Goal: Information Seeking & Learning: Learn about a topic

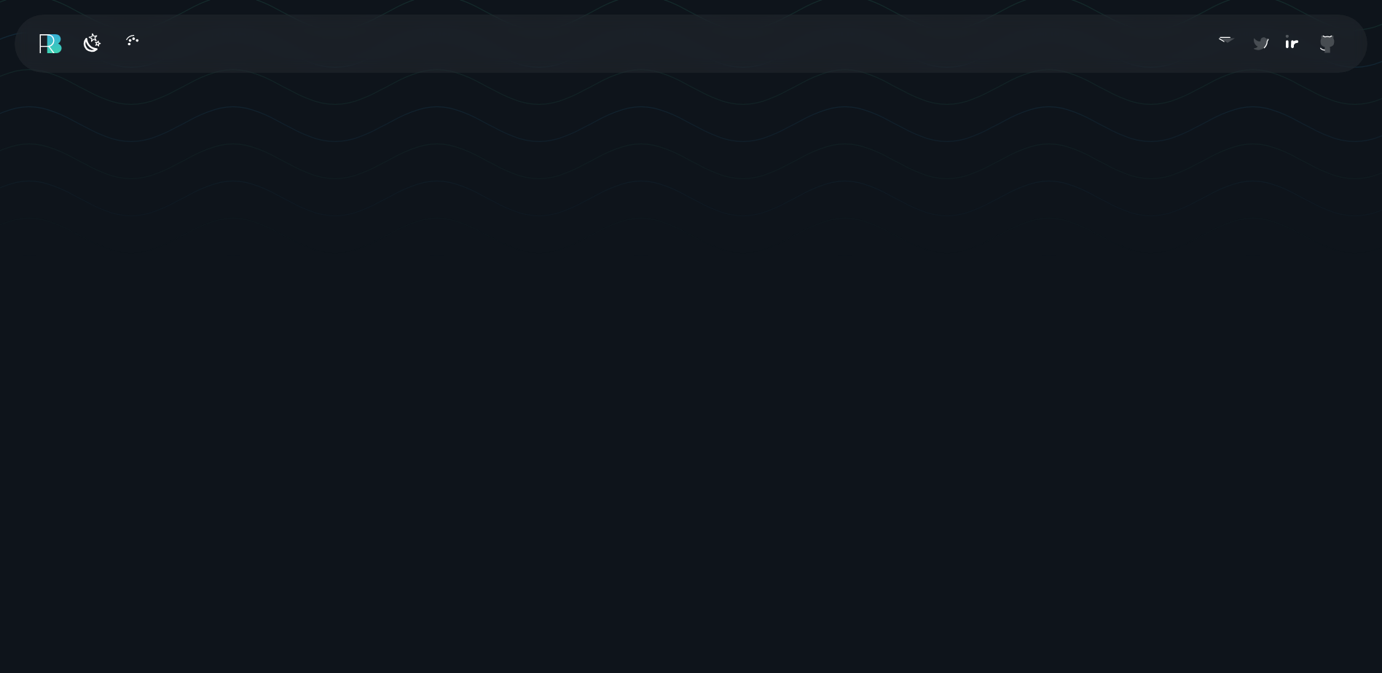
scroll to position [583, 0]
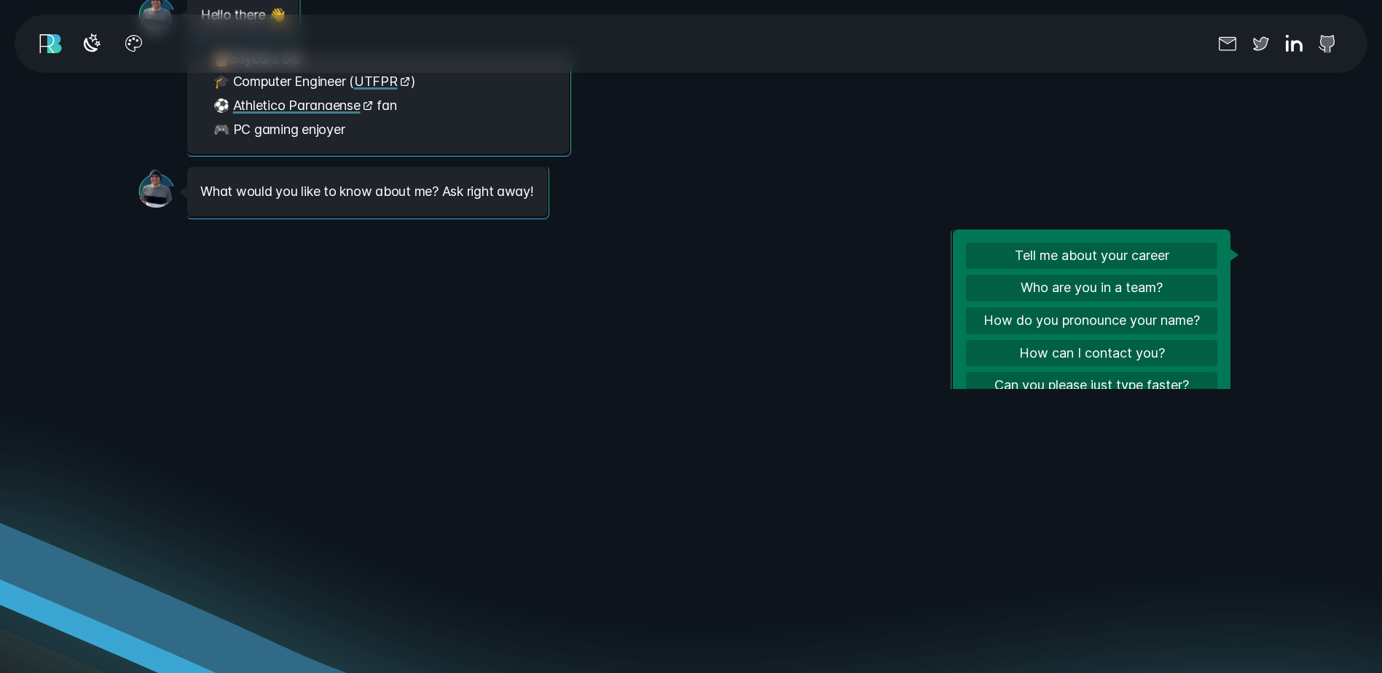
scroll to position [90, 0]
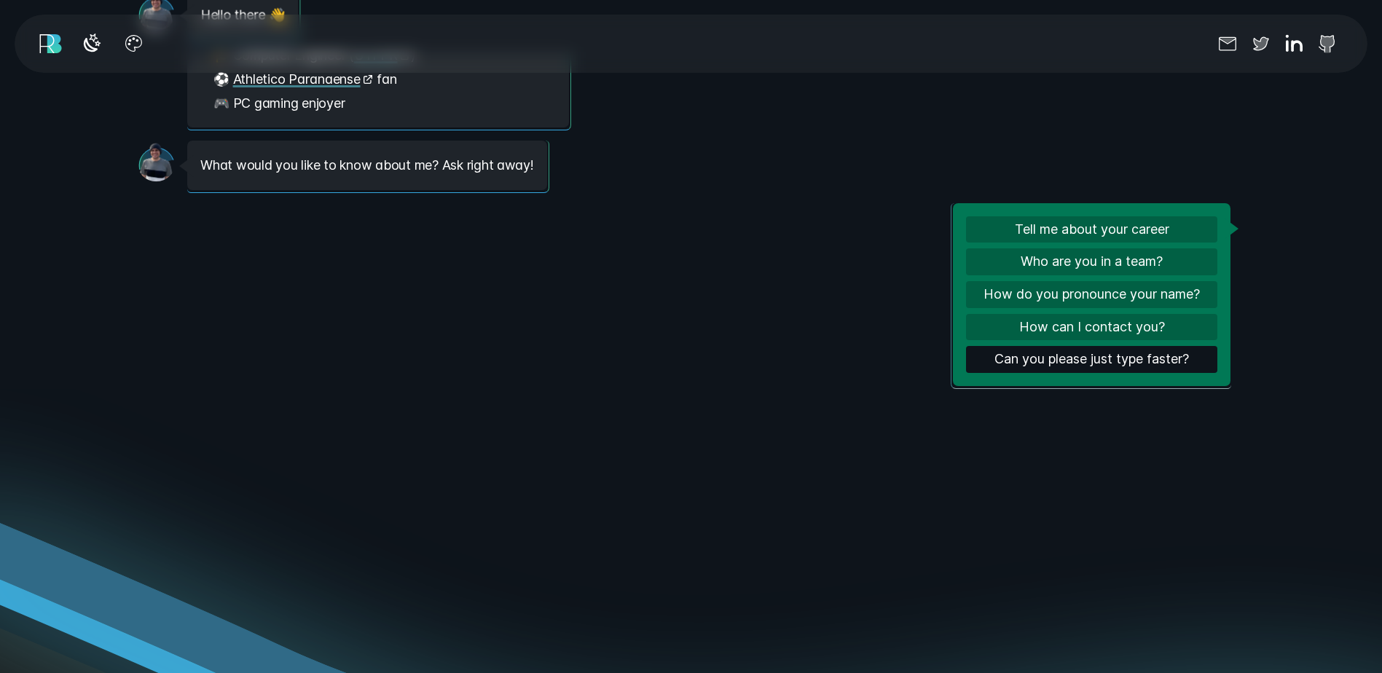
click at [1077, 357] on button "Can you please just type faster?" at bounding box center [1091, 359] width 251 height 27
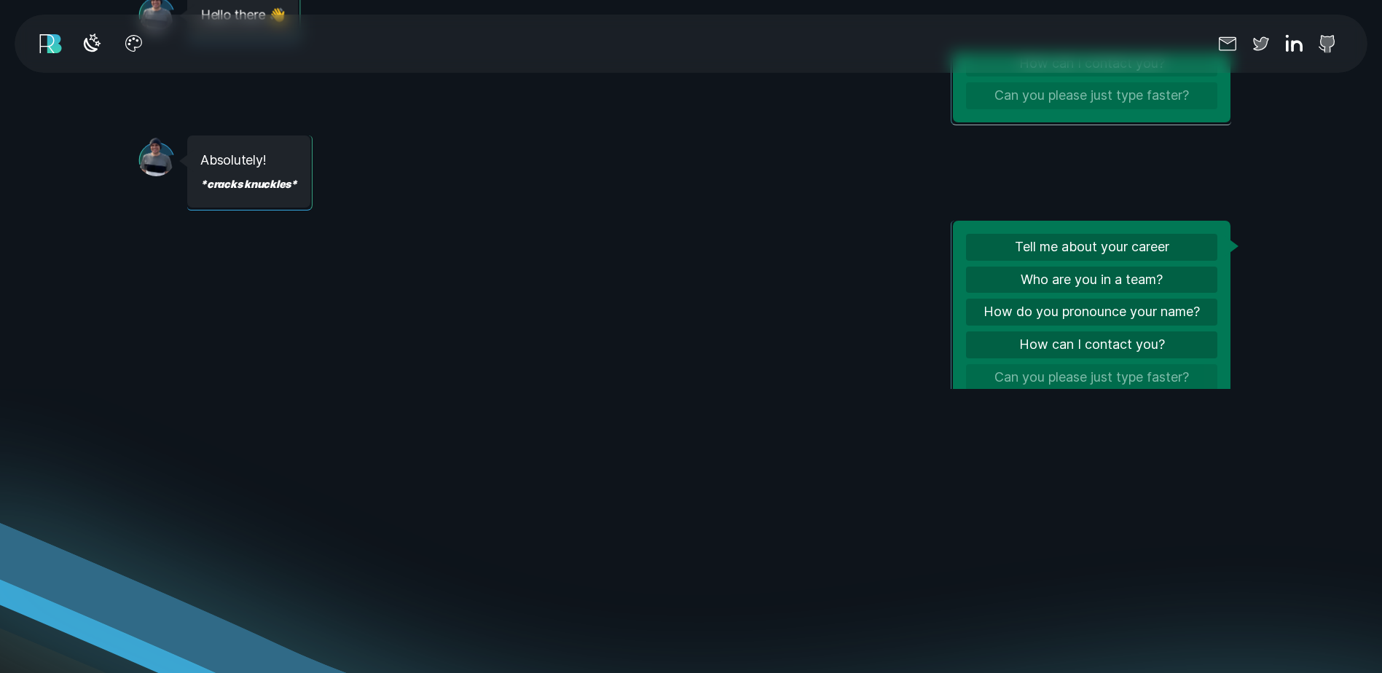
scroll to position [371, 0]
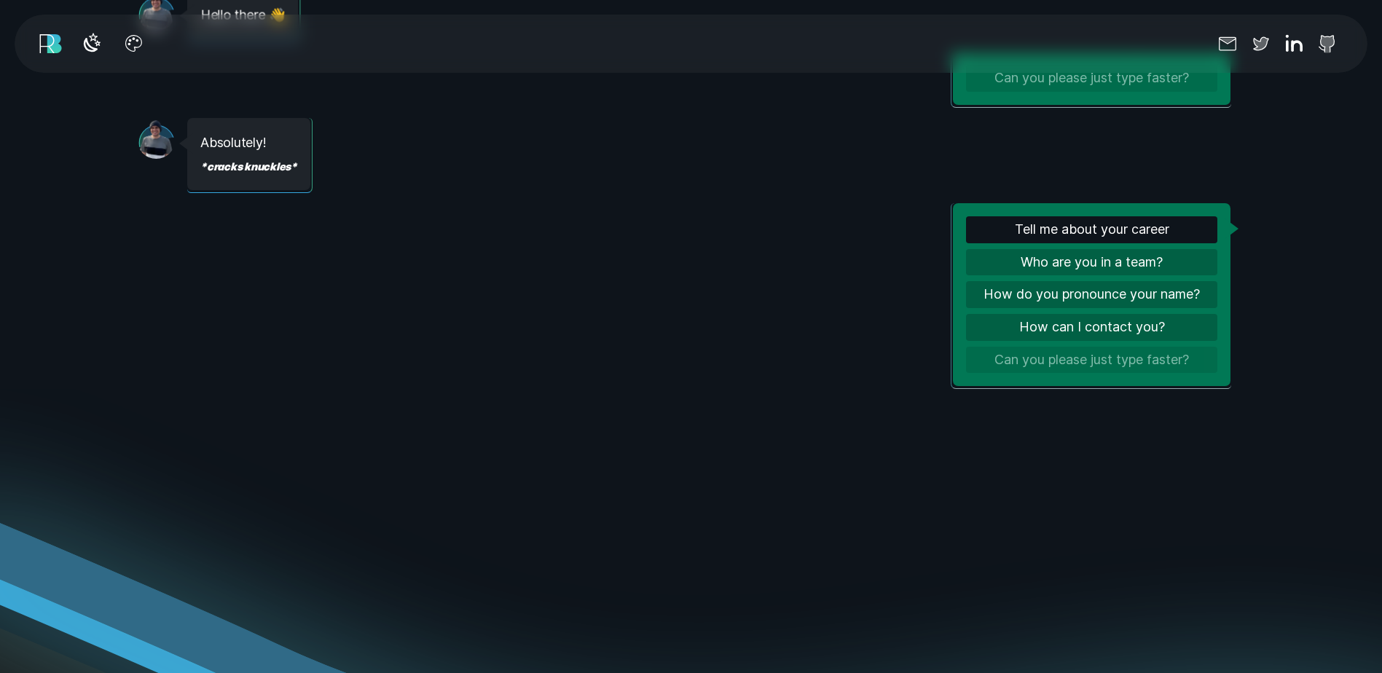
click at [1038, 223] on button "Tell me about your career" at bounding box center [1091, 229] width 251 height 27
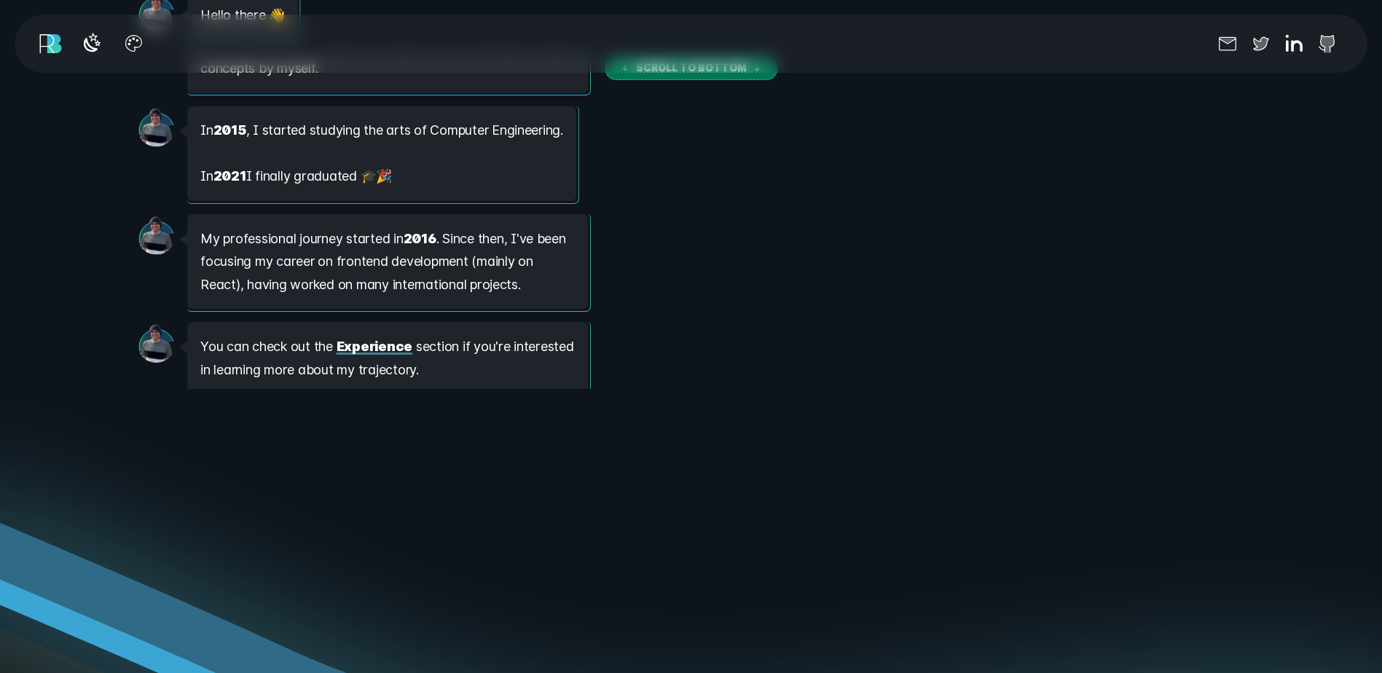
scroll to position [919, 0]
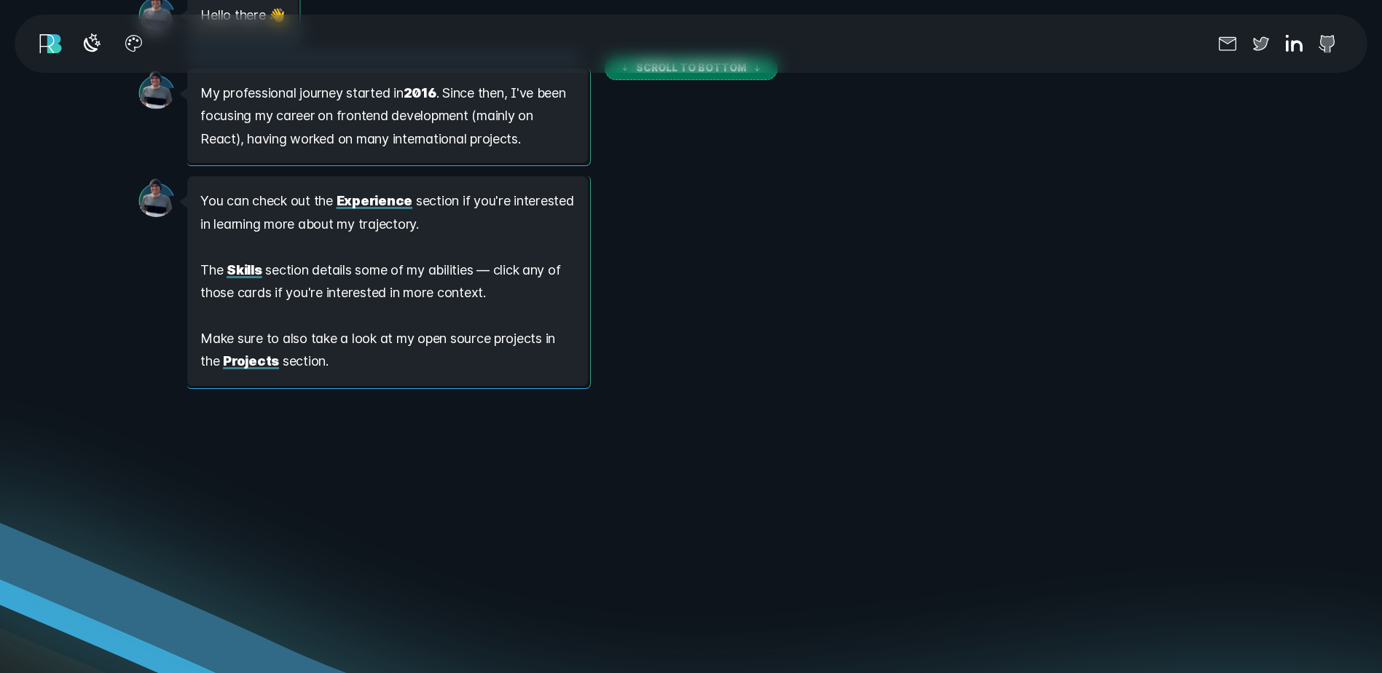
drag, startPoint x: 602, startPoint y: 259, endPoint x: 574, endPoint y: 268, distance: 29.0
click at [574, 268] on div "Message from [PERSON_NAME] You can check out the Experience section if you're i…" at bounding box center [387, 281] width 401 height 210
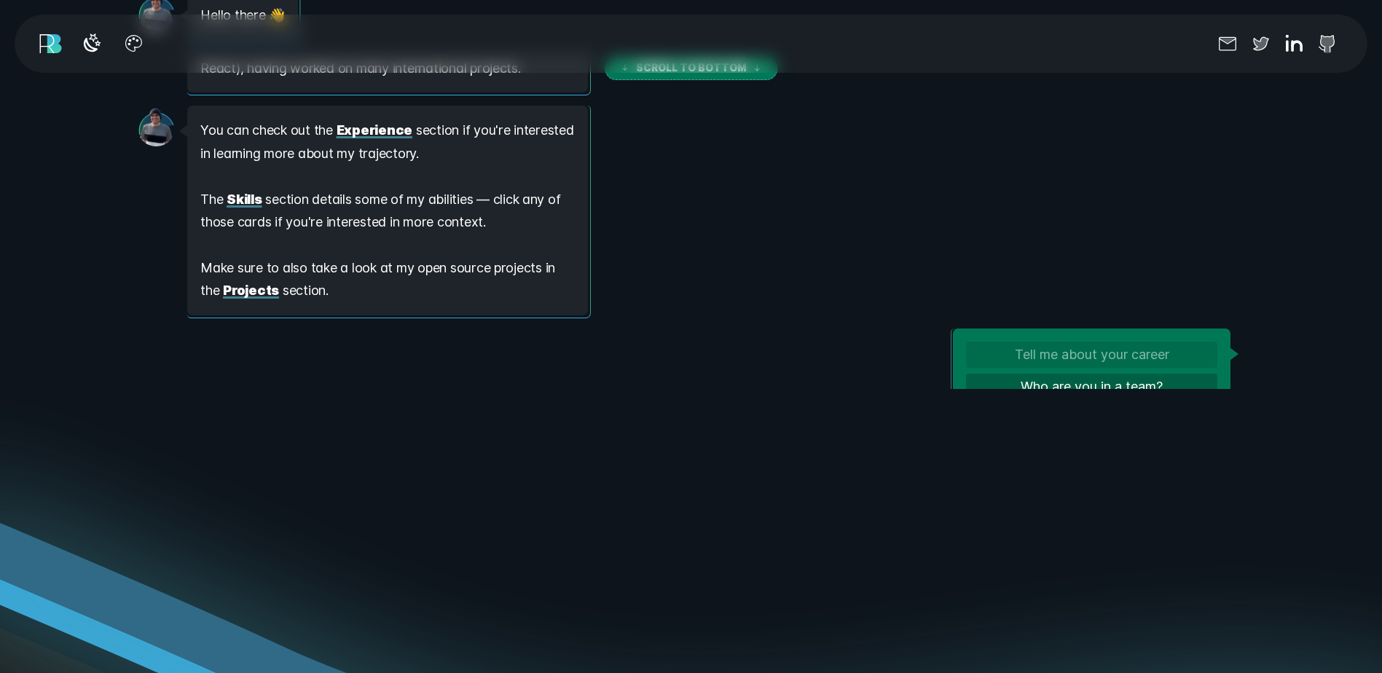
scroll to position [1114, 0]
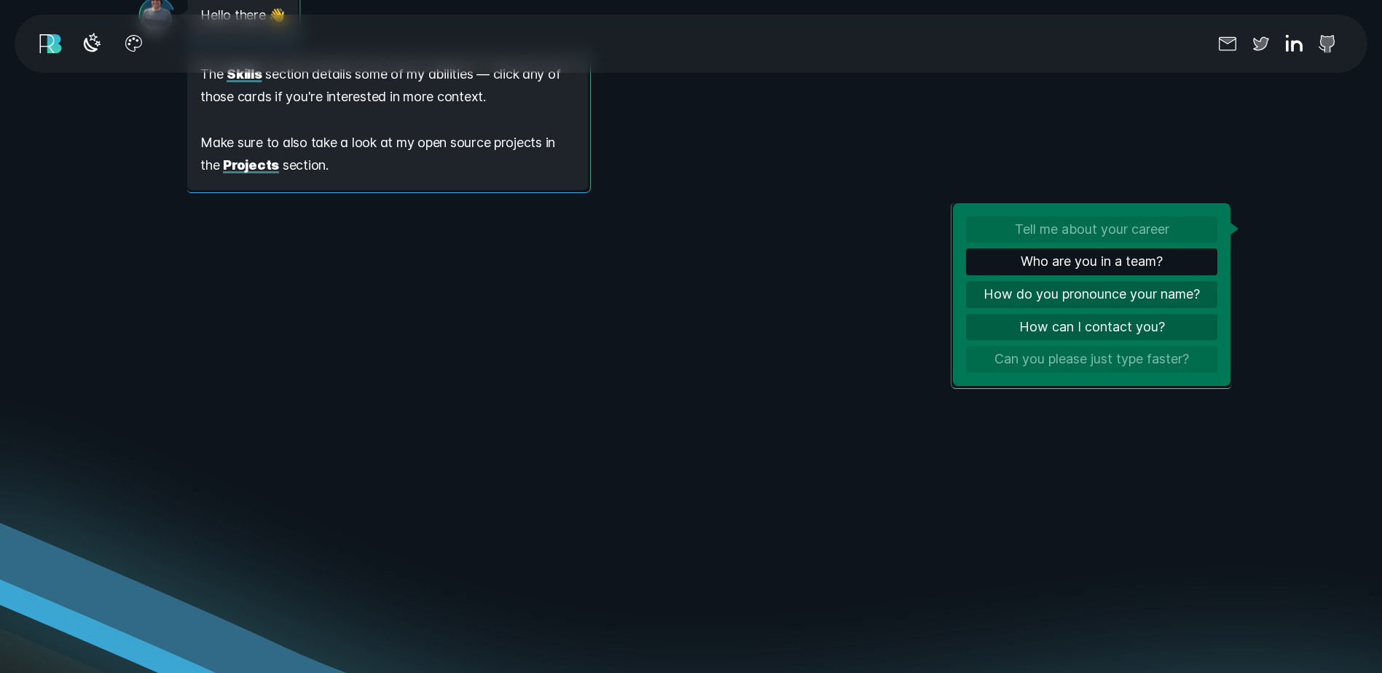
click at [1096, 263] on button "Who are you in a team?" at bounding box center [1091, 261] width 251 height 27
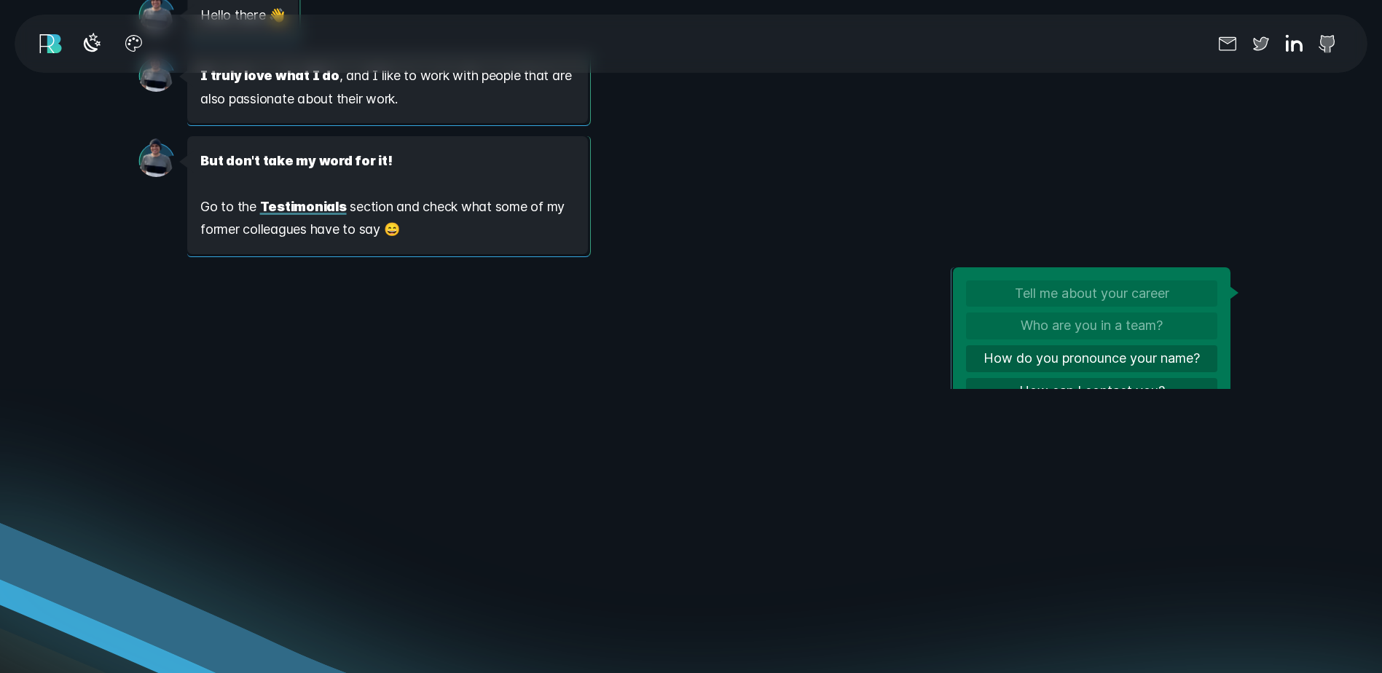
scroll to position [1720, 0]
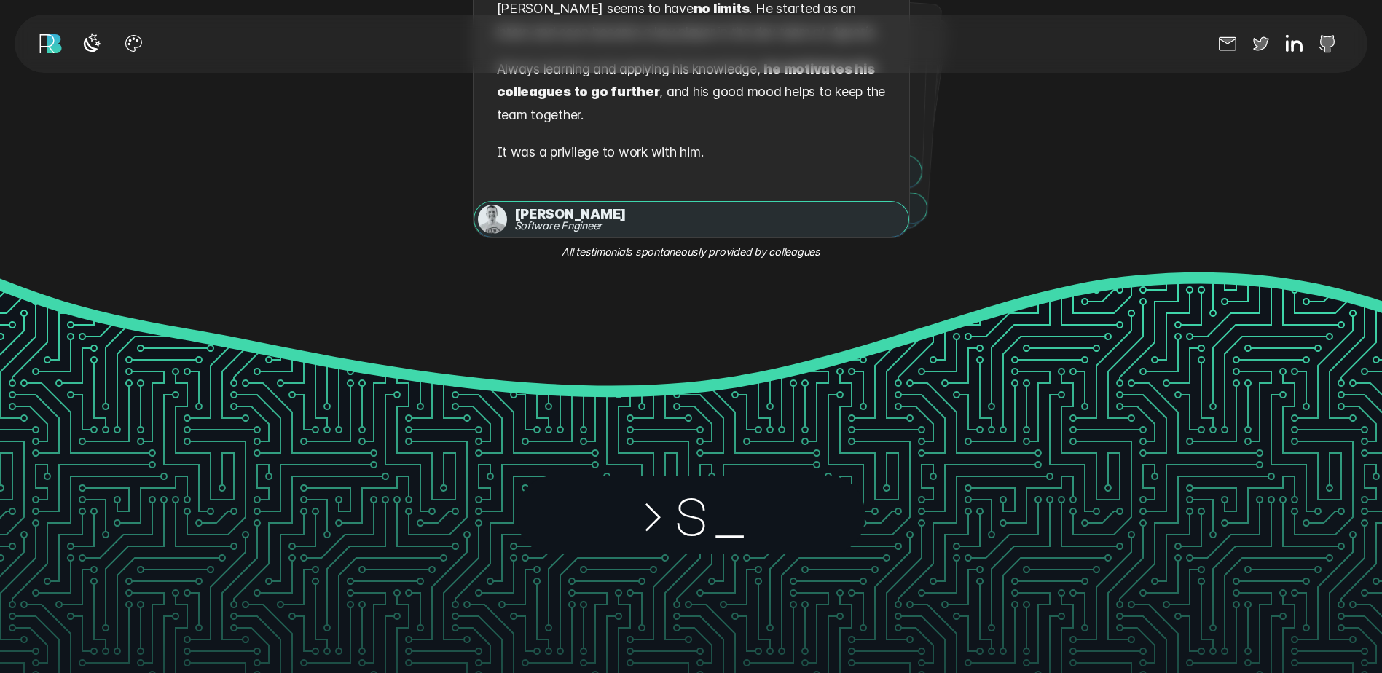
scroll to position [2695, 0]
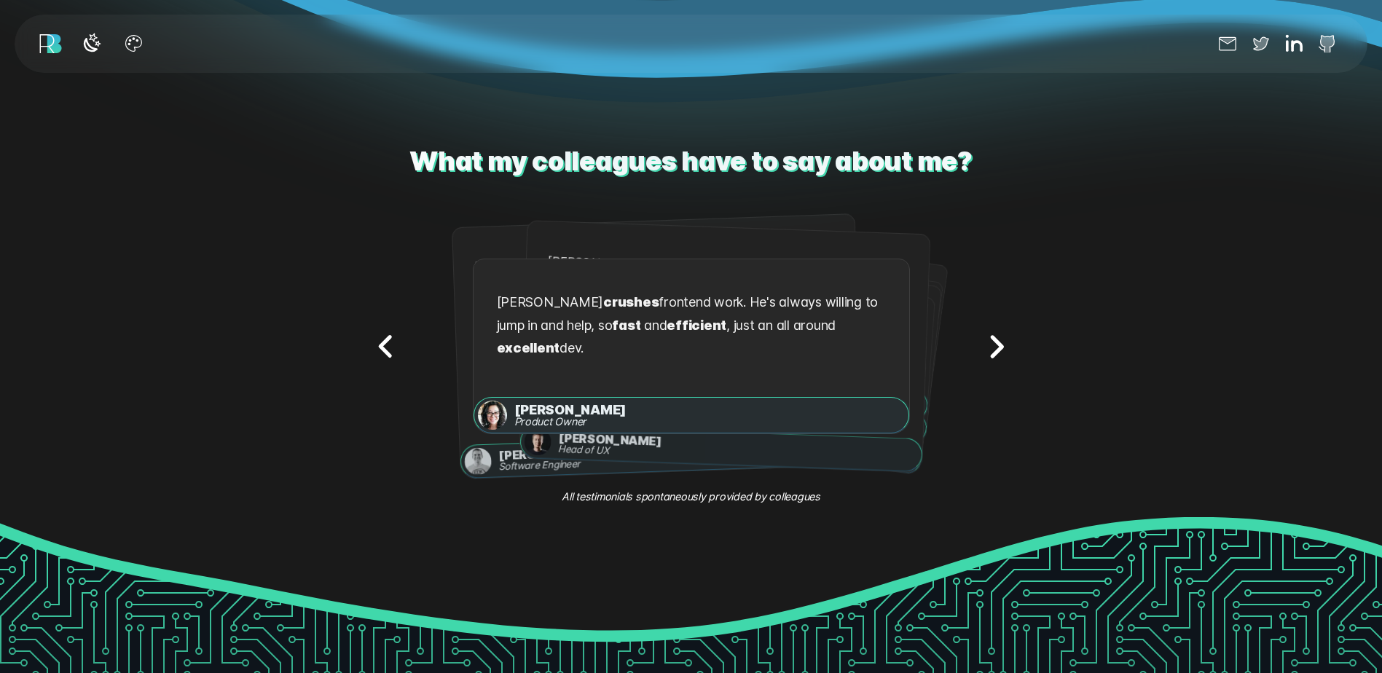
click at [1005, 344] on icon "Next testimonial" at bounding box center [996, 346] width 46 height 46
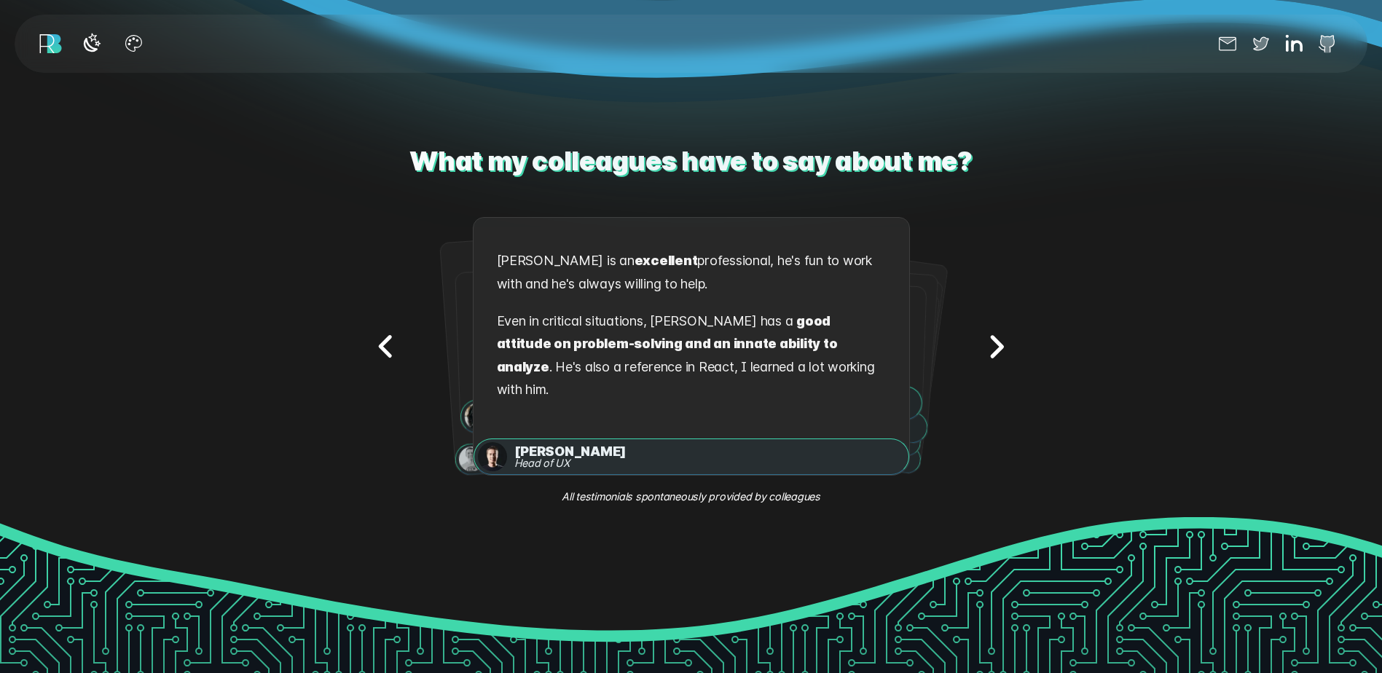
click at [988, 349] on icon "Next testimonial" at bounding box center [996, 346] width 46 height 46
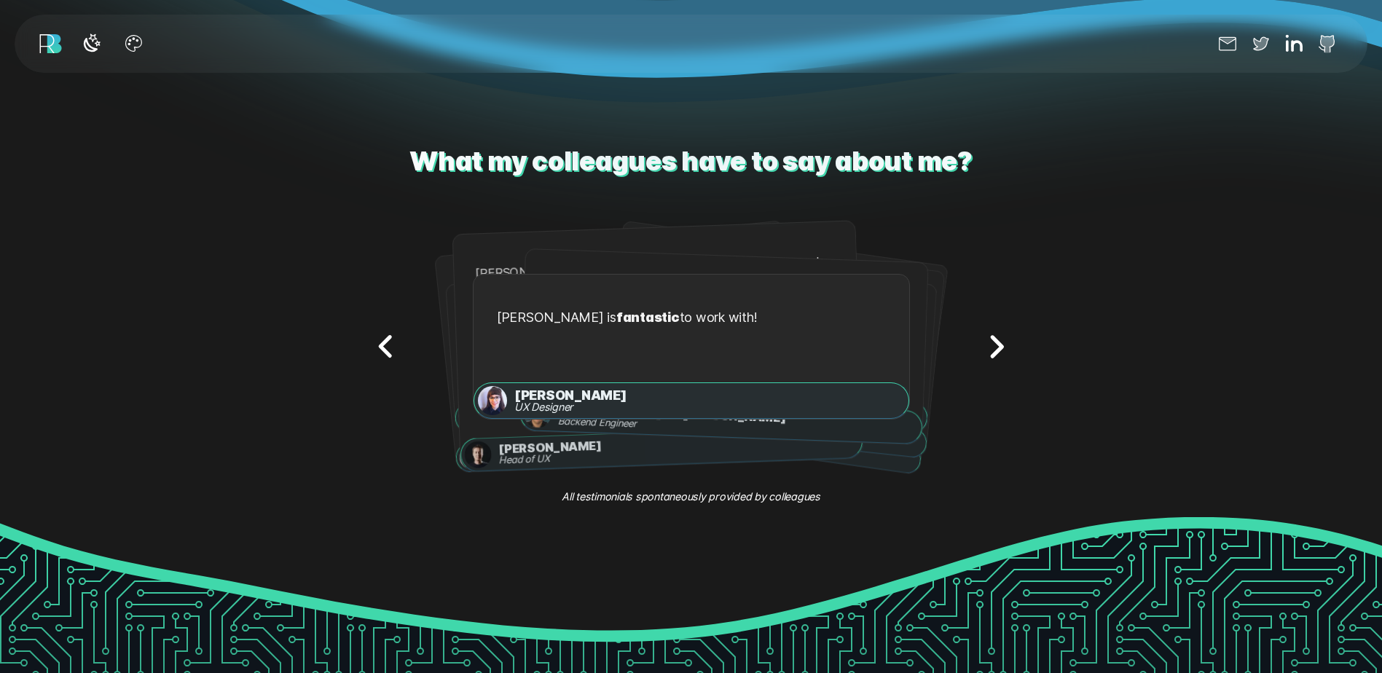
click at [988, 349] on icon "Next testimonial" at bounding box center [996, 346] width 46 height 46
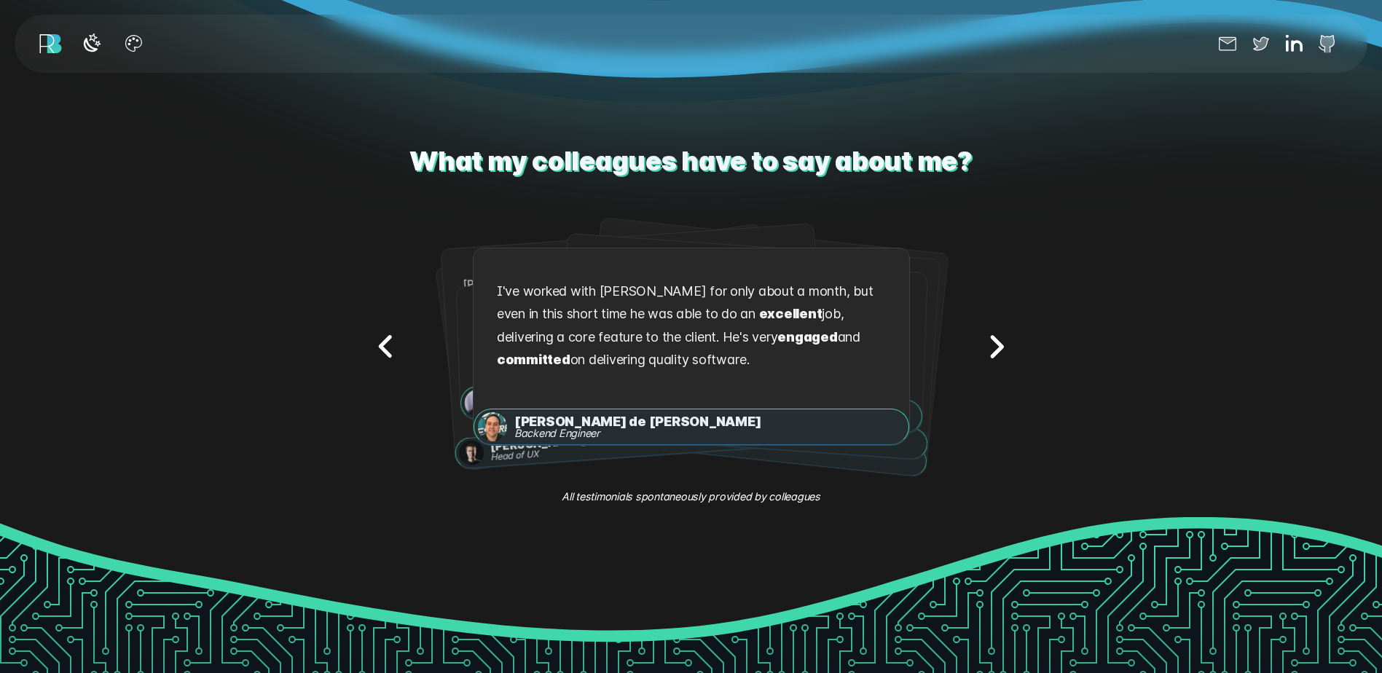
click at [988, 349] on icon "Next testimonial" at bounding box center [996, 346] width 46 height 46
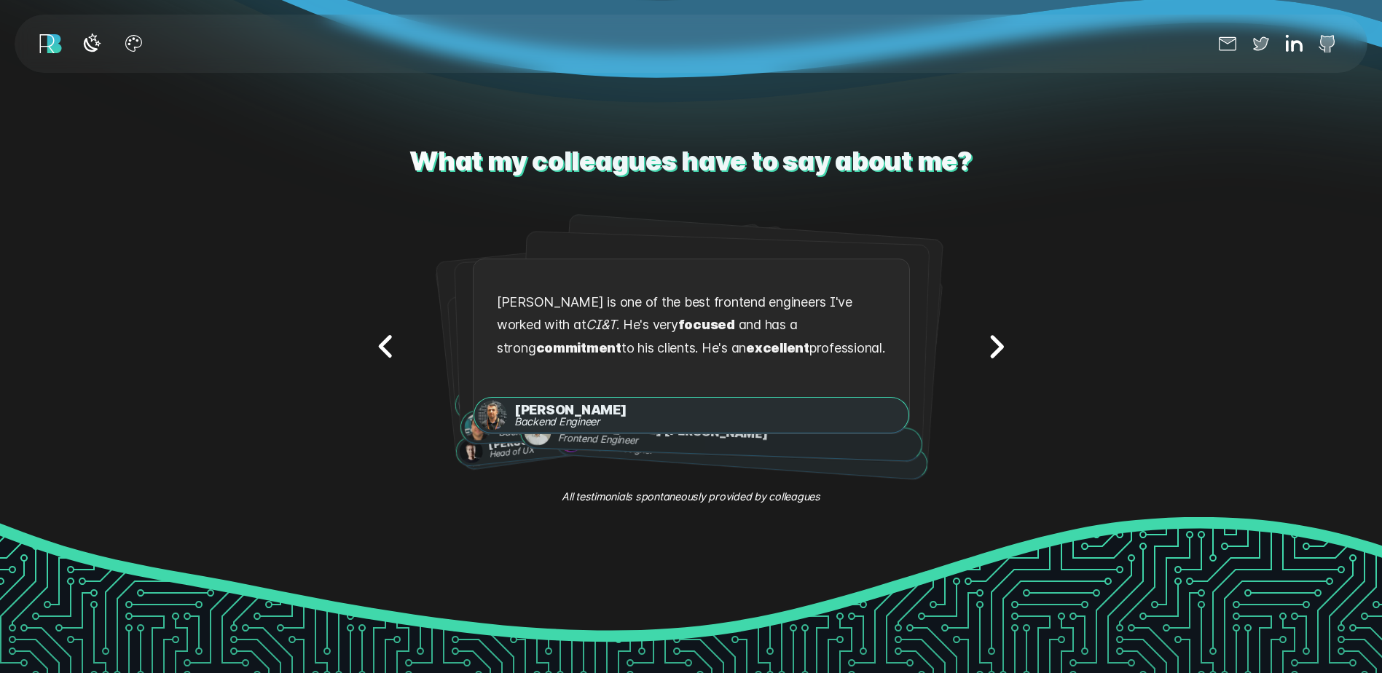
click at [988, 349] on icon "Next testimonial" at bounding box center [996, 346] width 46 height 46
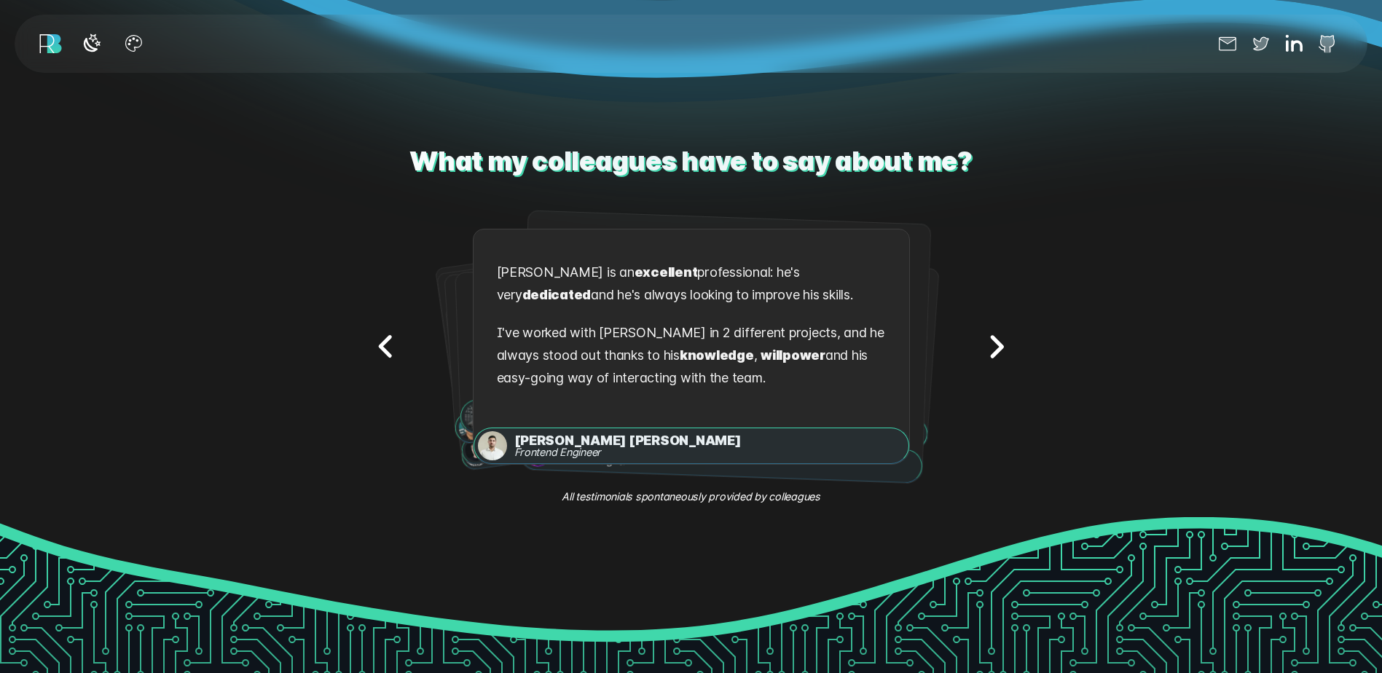
click at [999, 332] on icon "Next testimonial" at bounding box center [996, 346] width 46 height 46
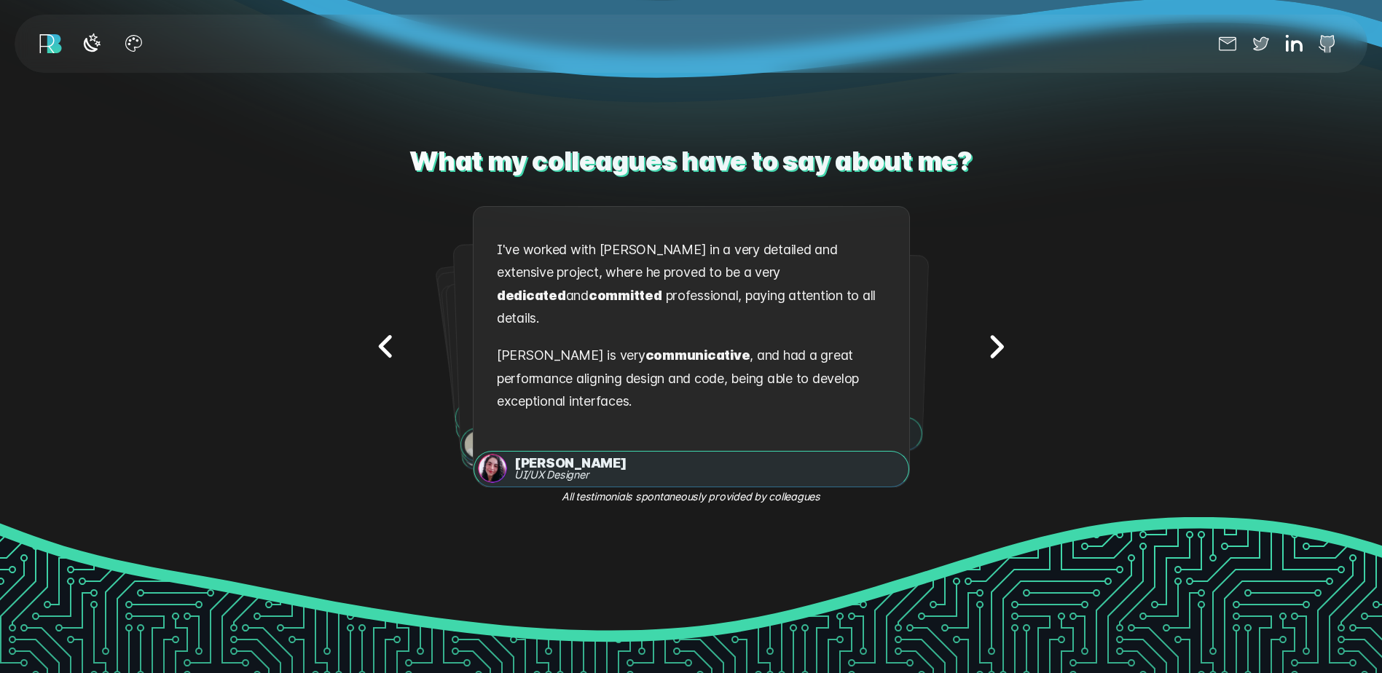
click at [1010, 341] on icon "Next testimonial" at bounding box center [996, 346] width 46 height 46
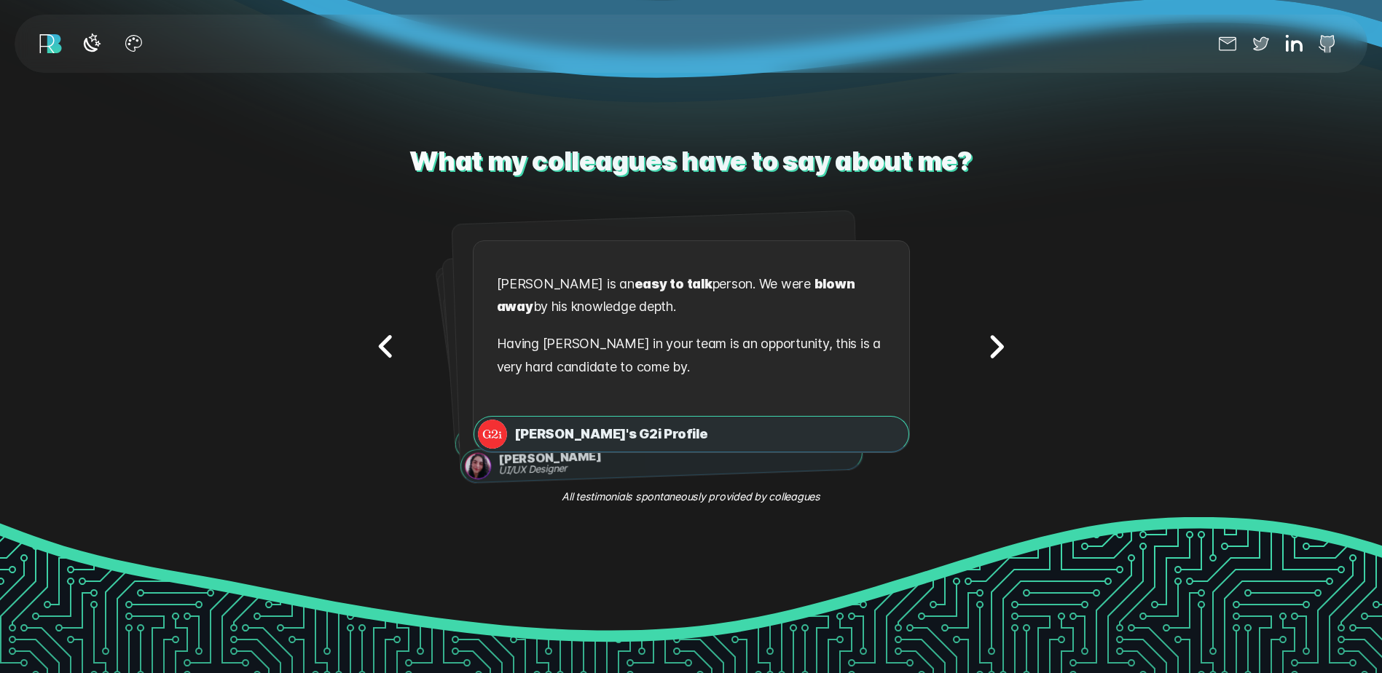
click at [1010, 341] on icon "Next testimonial" at bounding box center [996, 346] width 46 height 46
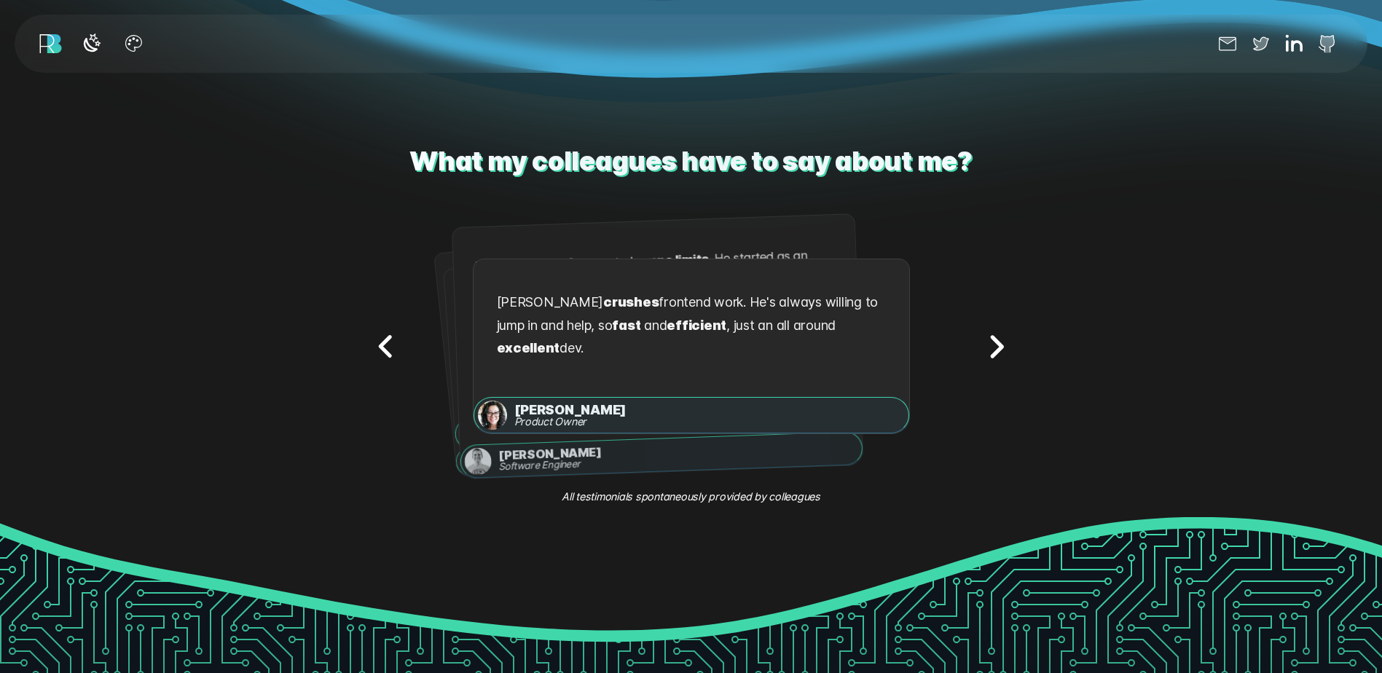
click at [1010, 341] on icon "Next testimonial" at bounding box center [996, 346] width 46 height 46
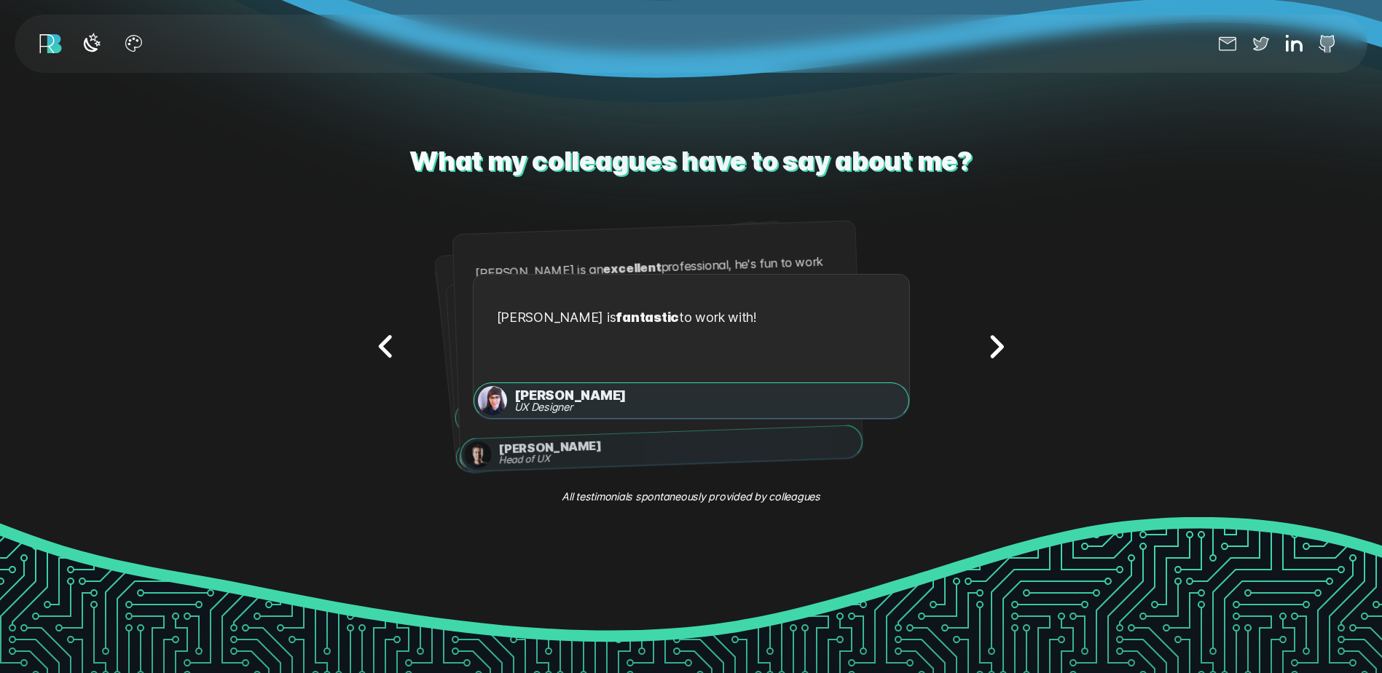
click at [1010, 341] on icon "Next testimonial" at bounding box center [996, 346] width 46 height 46
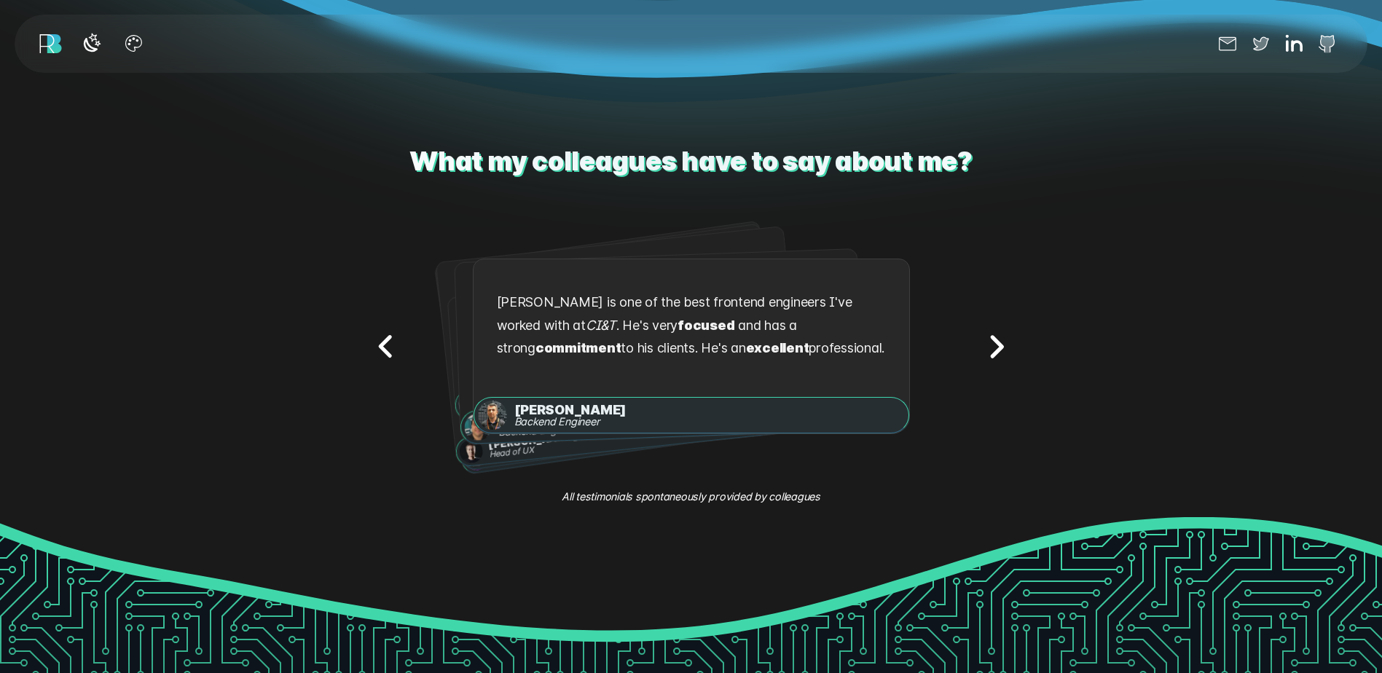
click at [1010, 341] on icon "Next testimonial" at bounding box center [996, 346] width 46 height 46
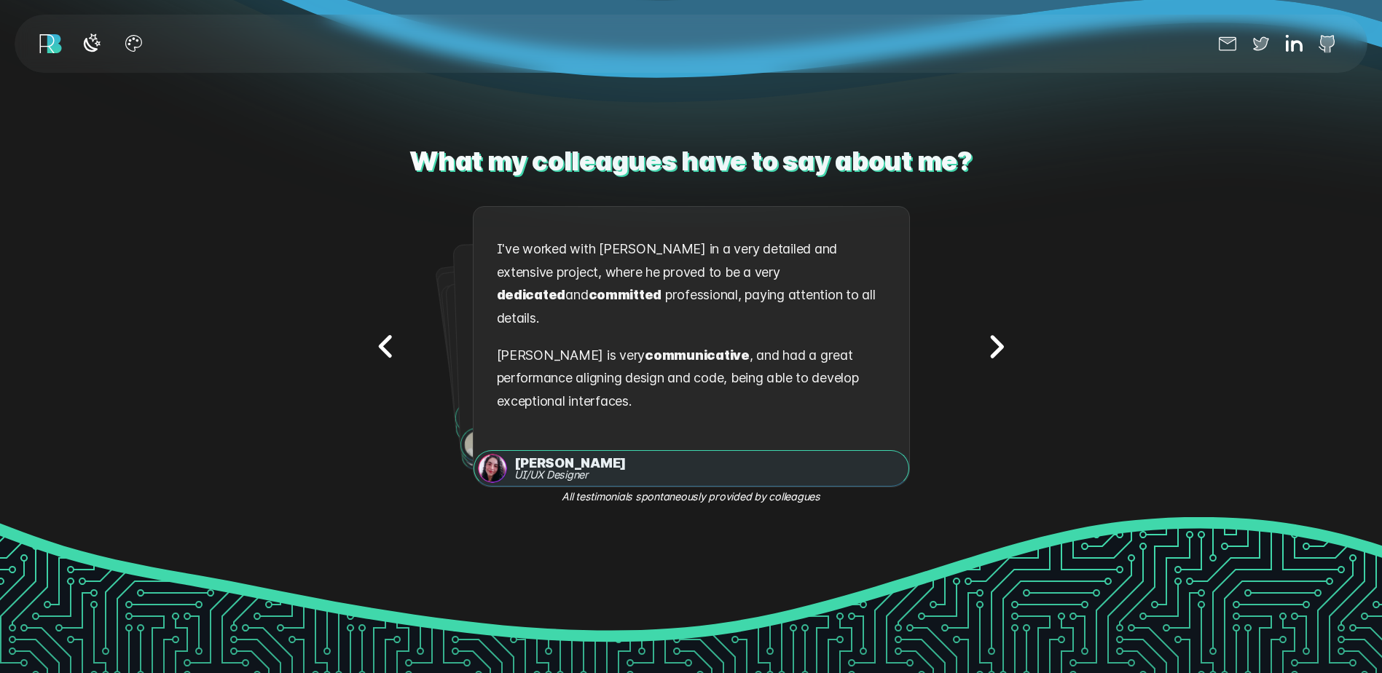
click at [996, 343] on icon "Next testimonial" at bounding box center [996, 346] width 46 height 46
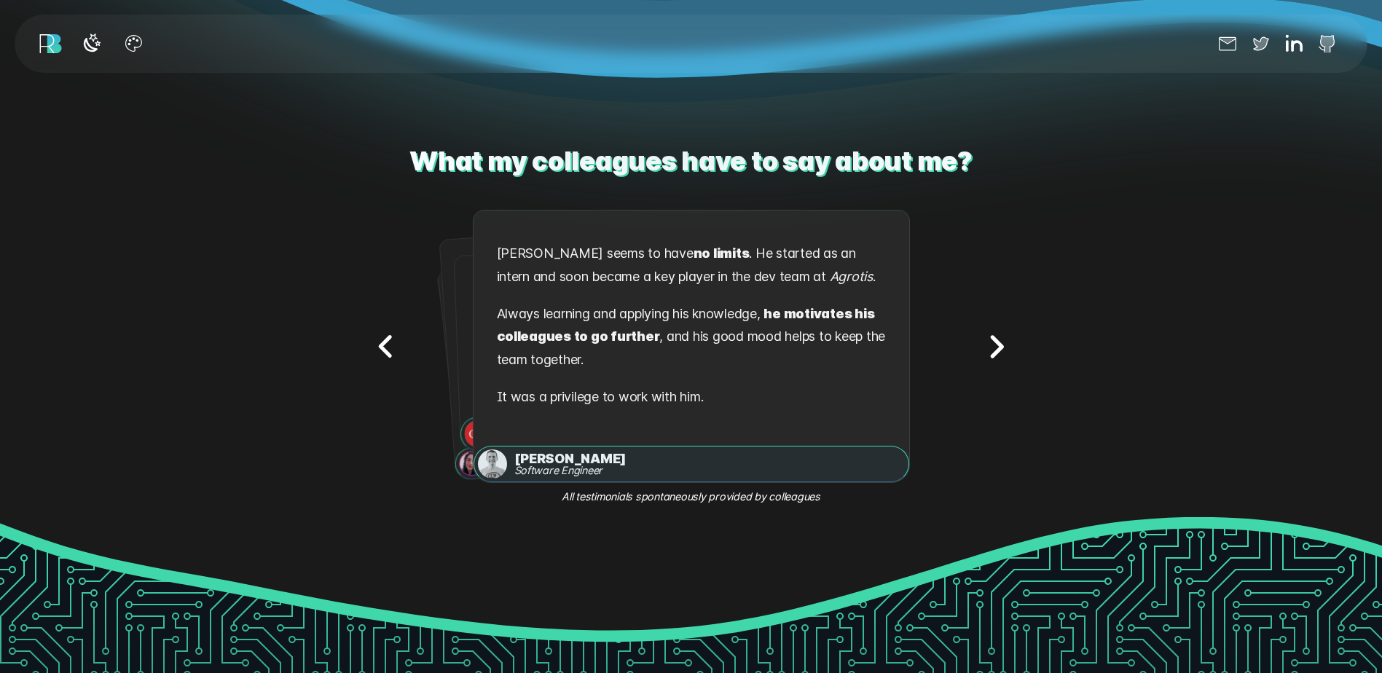
click at [995, 345] on icon "Next testimonial" at bounding box center [996, 346] width 46 height 46
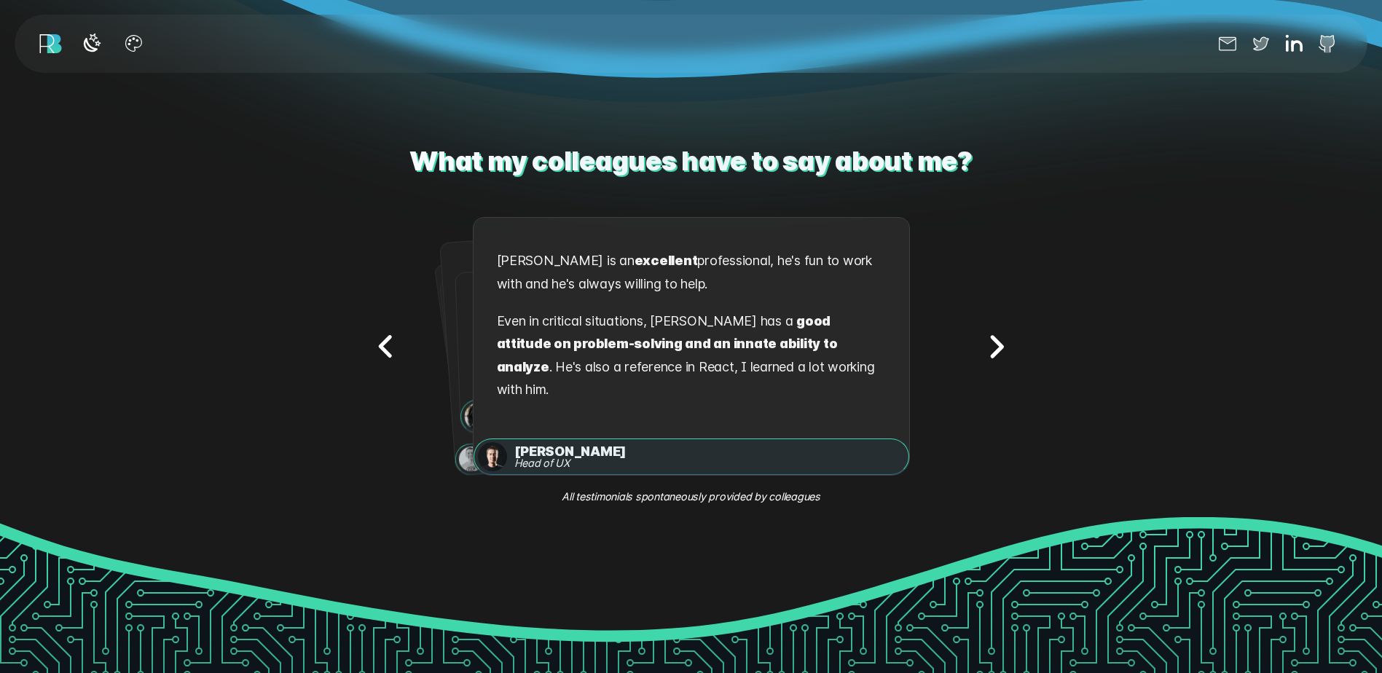
click at [998, 345] on icon "Next testimonial" at bounding box center [996, 346] width 9 height 19
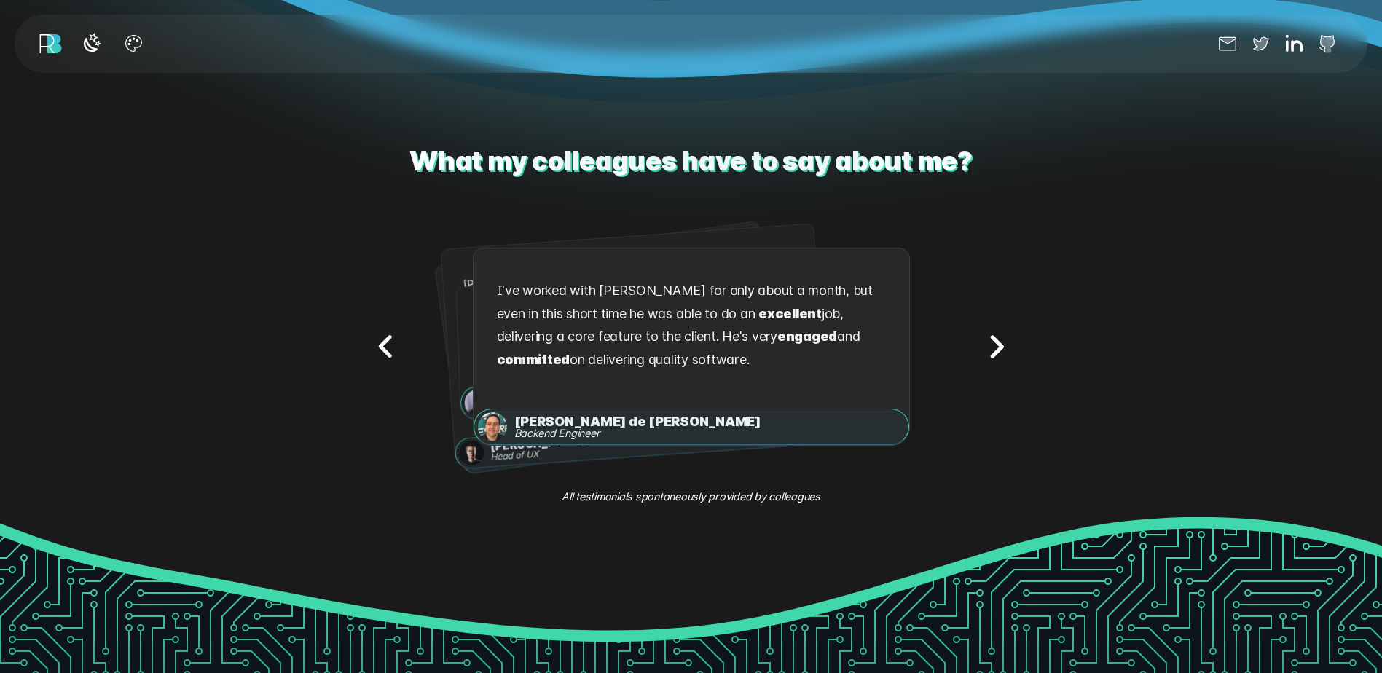
click at [998, 345] on icon "Next testimonial" at bounding box center [996, 346] width 9 height 19
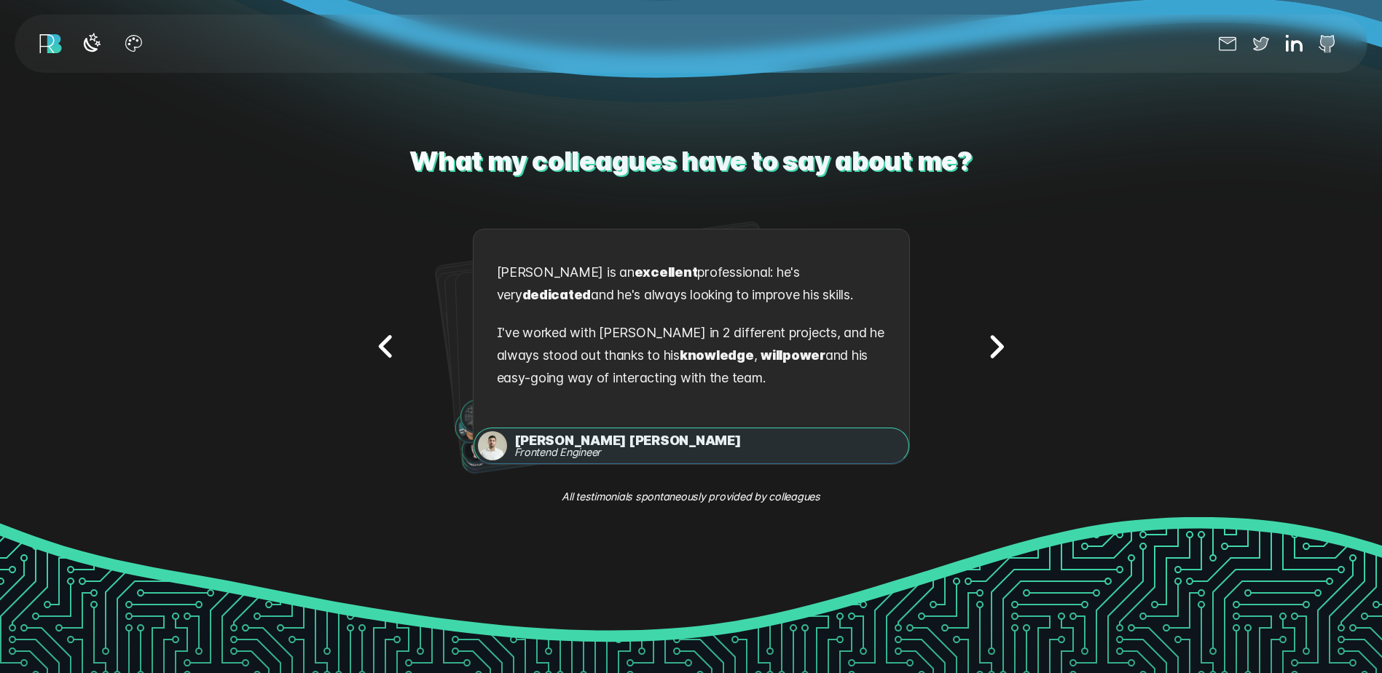
click at [998, 345] on icon "Next testimonial" at bounding box center [996, 346] width 9 height 19
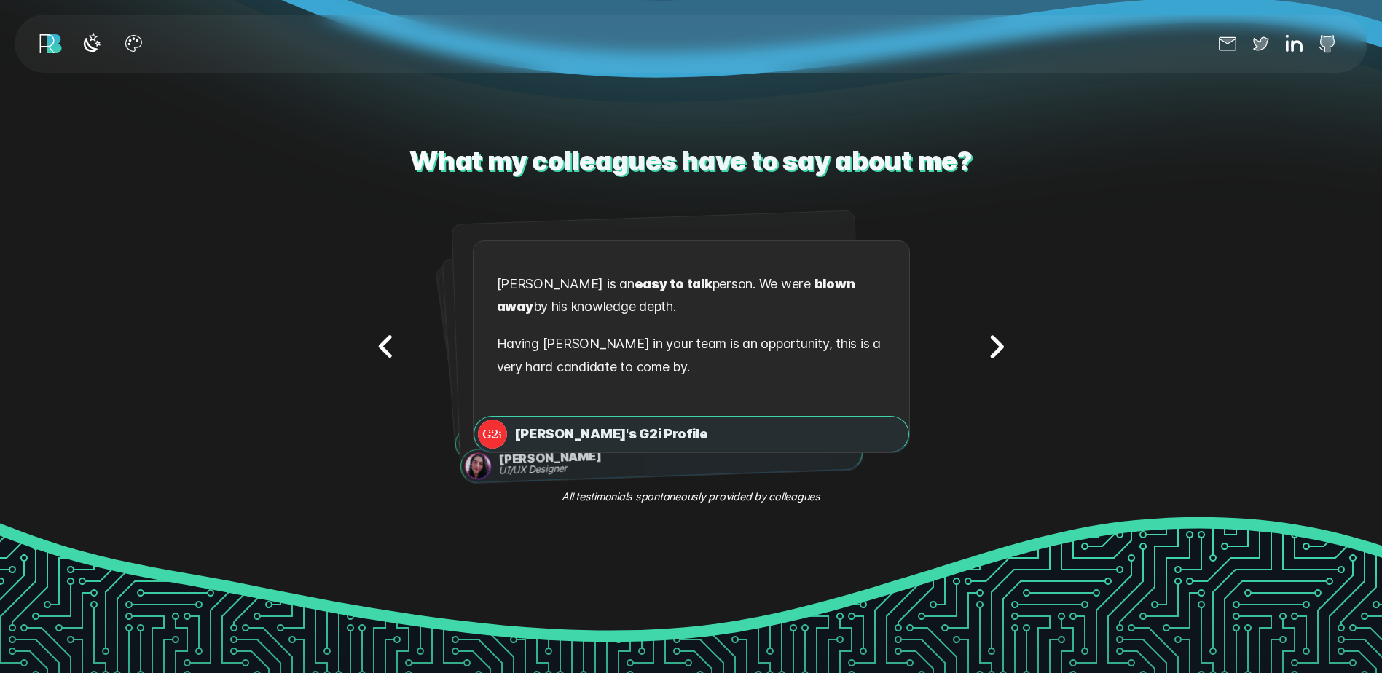
click at [998, 345] on icon "Next testimonial" at bounding box center [996, 346] width 9 height 19
click at [998, 348] on icon "Next testimonial" at bounding box center [996, 346] width 46 height 46
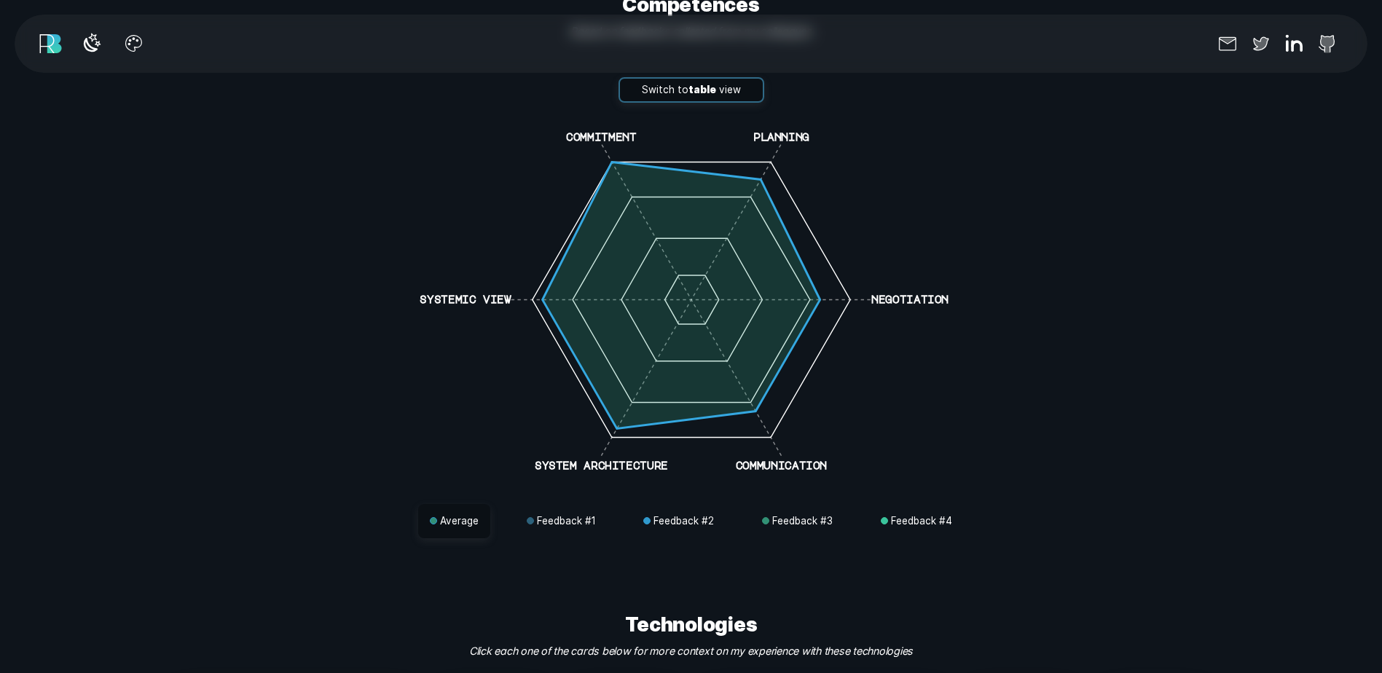
scroll to position [4079, 0]
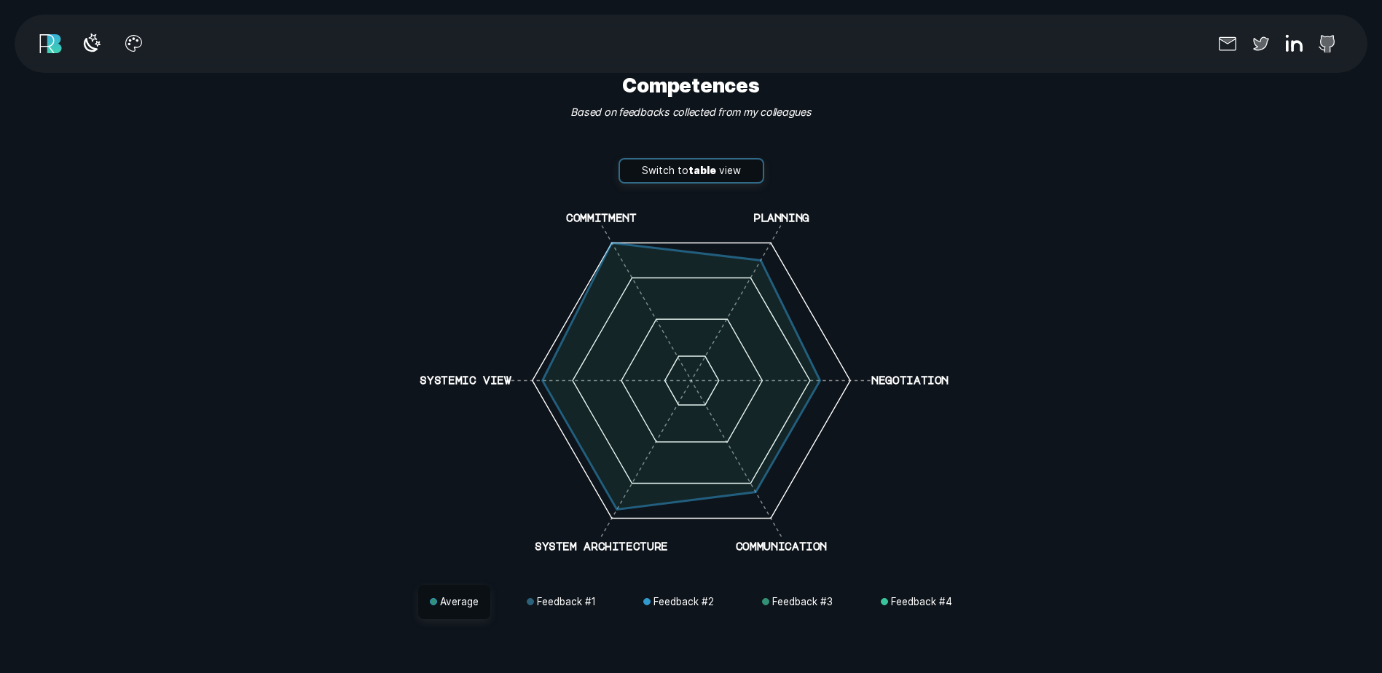
drag, startPoint x: 821, startPoint y: 451, endPoint x: 731, endPoint y: 427, distance: 92.8
click at [731, 427] on polygon at bounding box center [681, 376] width 278 height 267
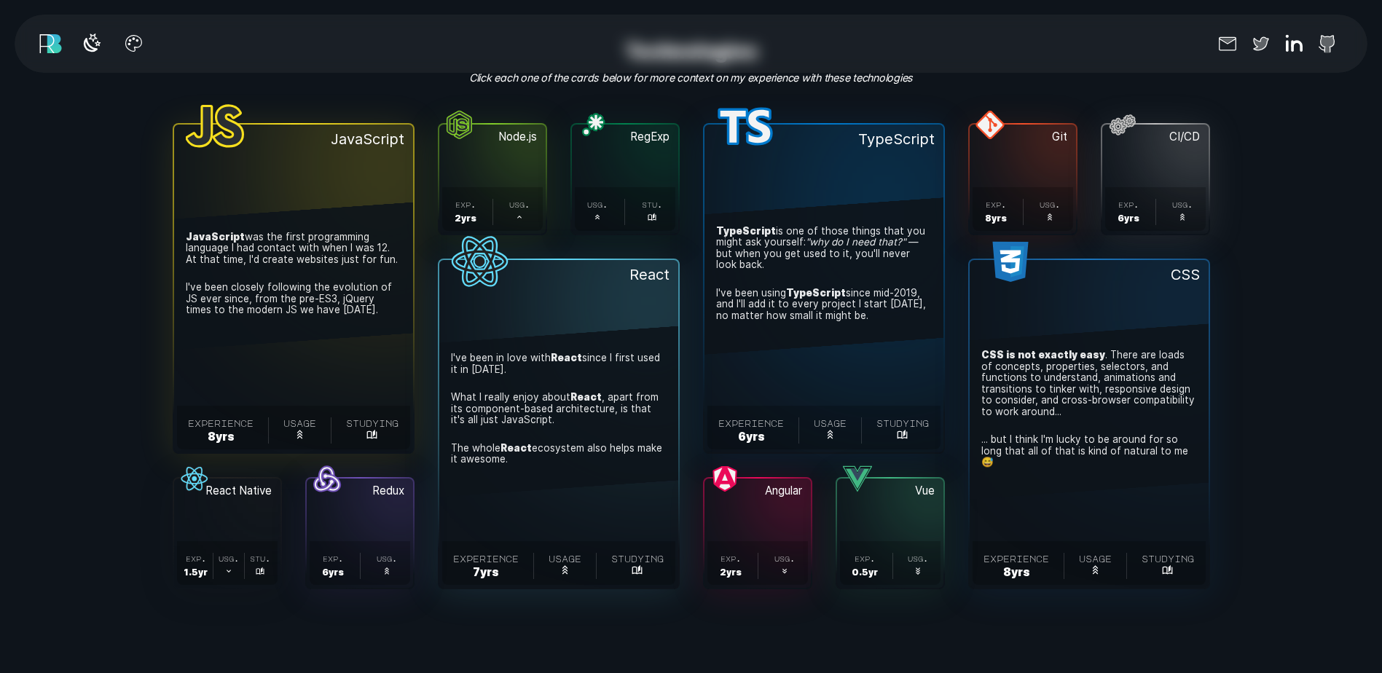
scroll to position [4735, 0]
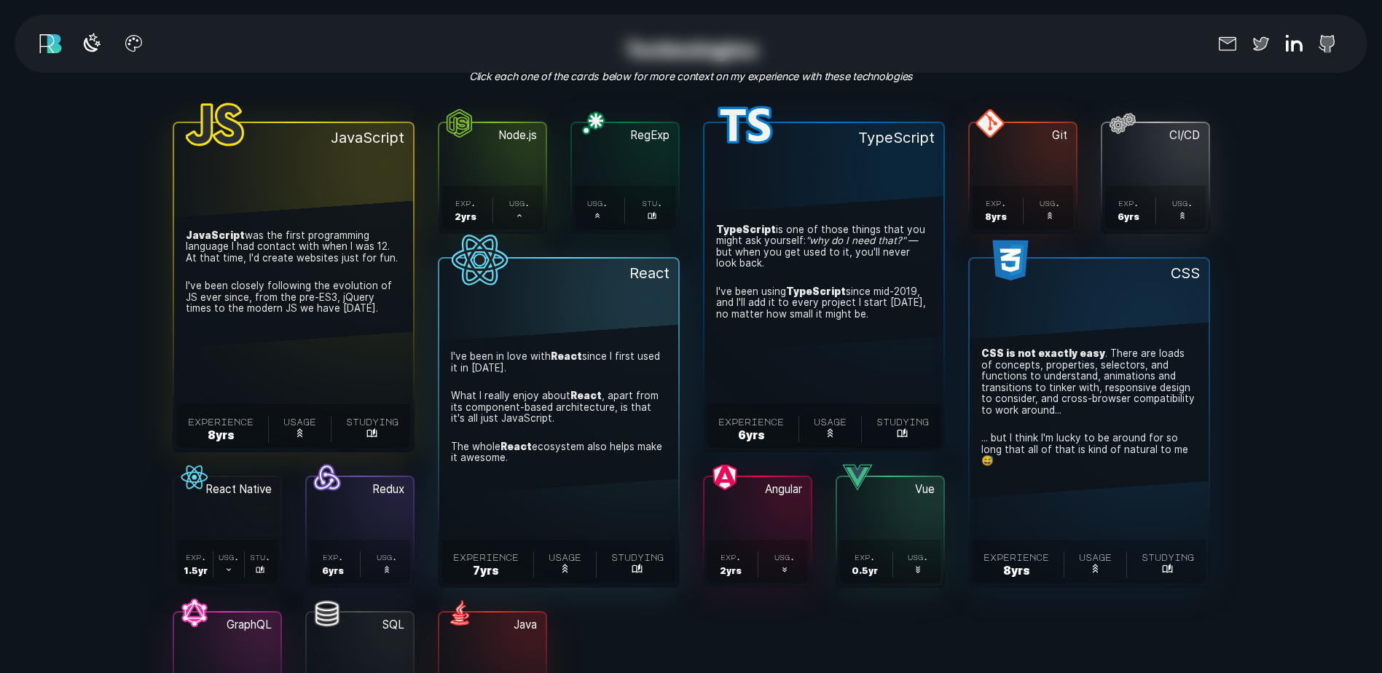
drag, startPoint x: 1063, startPoint y: 467, endPoint x: 1082, endPoint y: 511, distance: 47.3
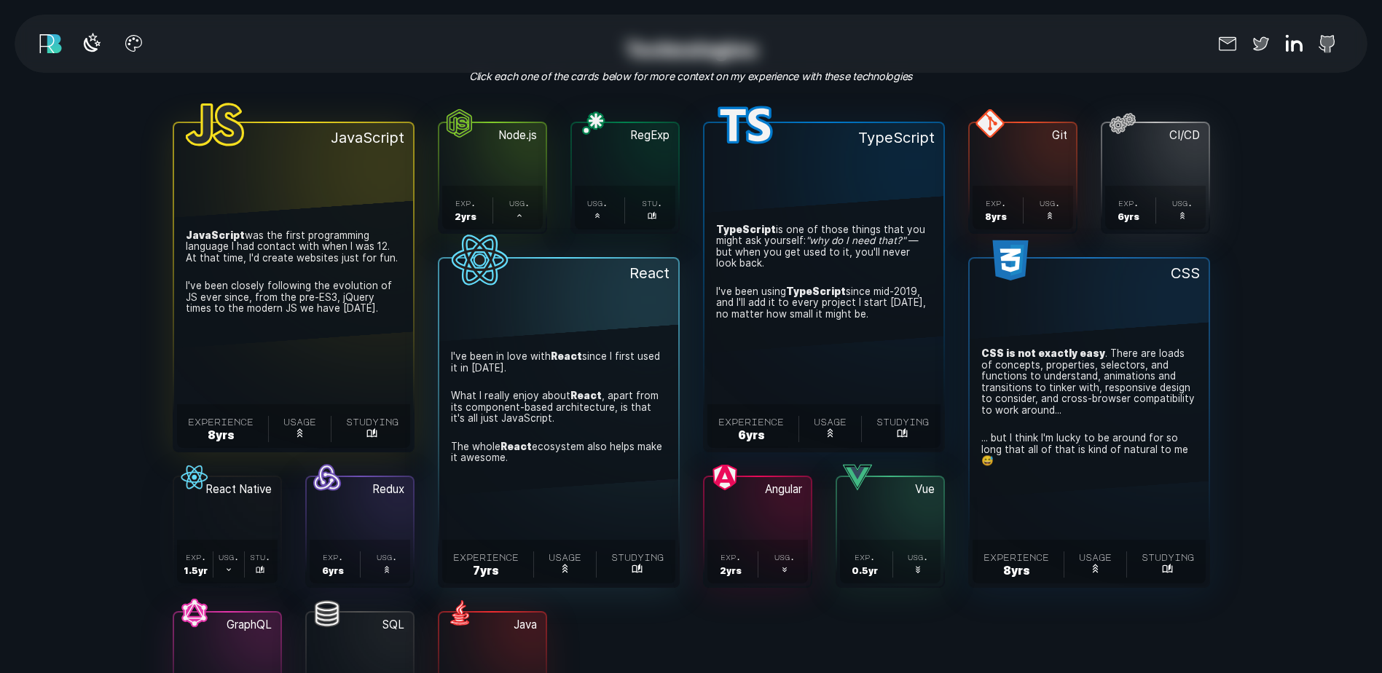
drag, startPoint x: 1082, startPoint y: 511, endPoint x: 1065, endPoint y: 610, distance: 100.5
click at [1065, 610] on div "JavaScript . JavaScript was the first programming language I had contact with w…" at bounding box center [691, 423] width 1037 height 602
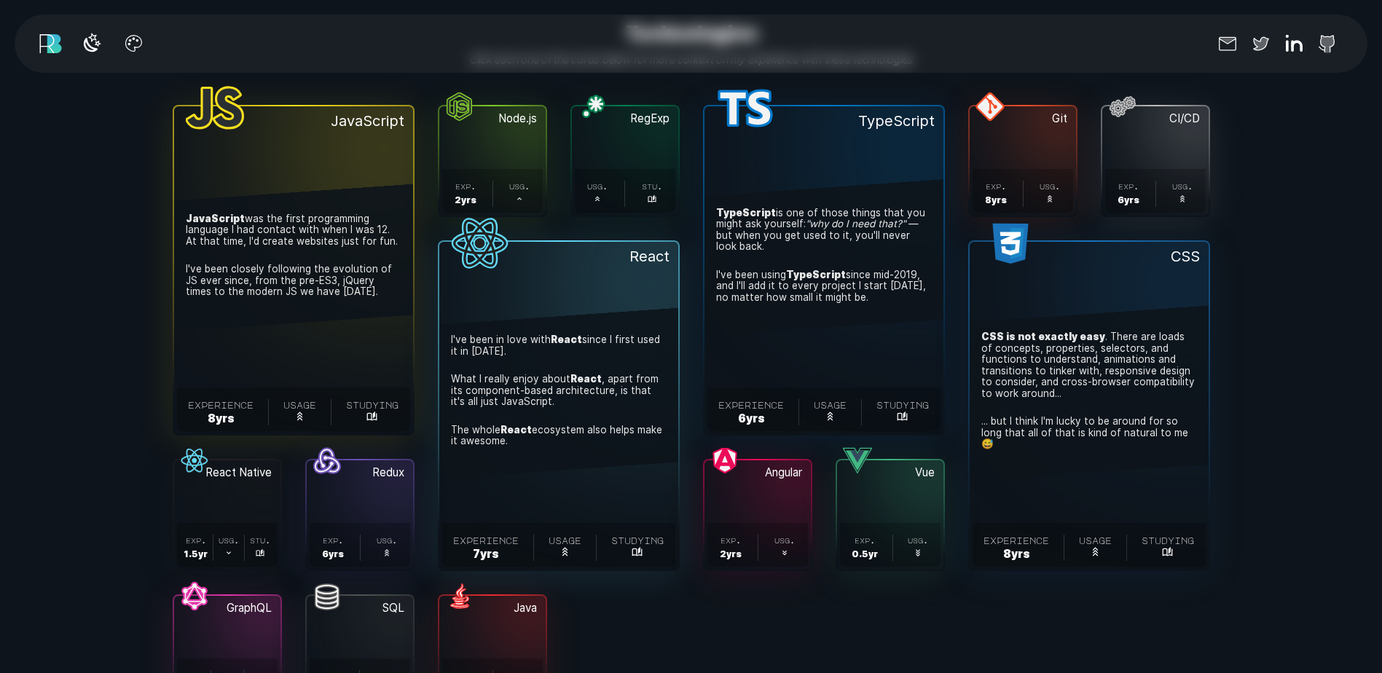
scroll to position [4953, 0]
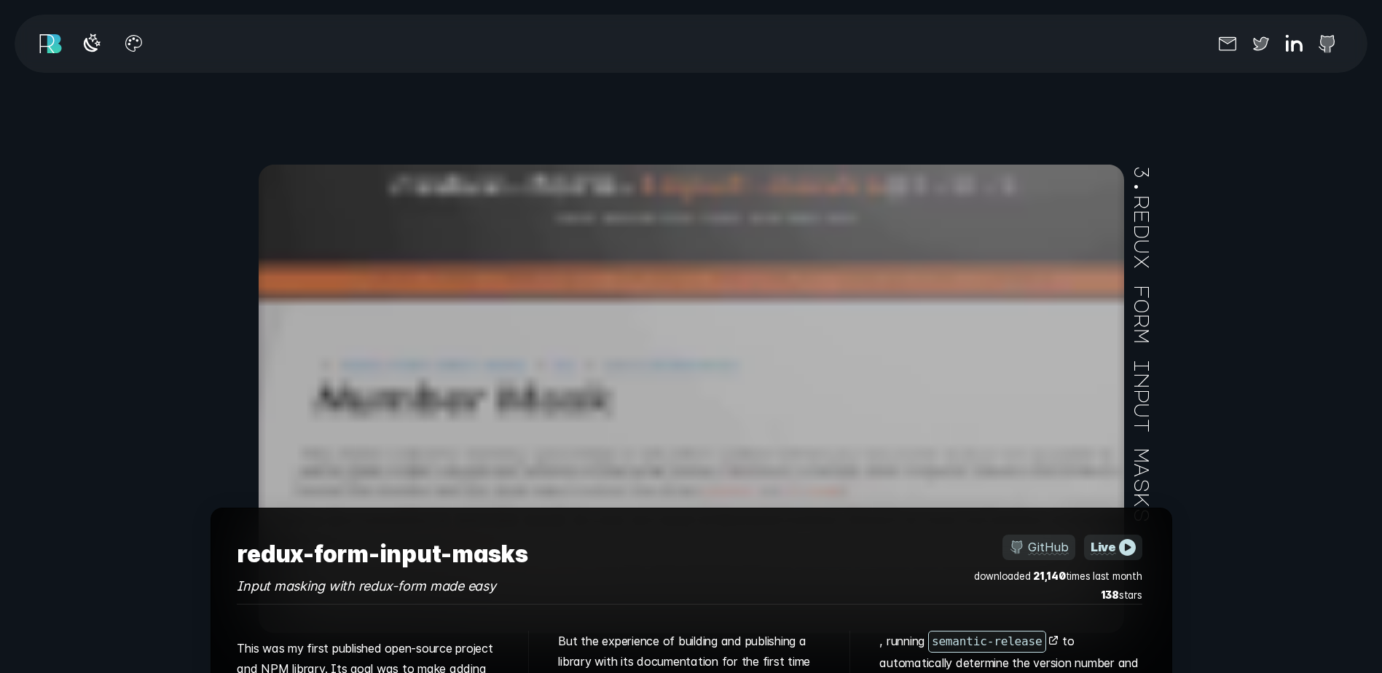
scroll to position [8231, 0]
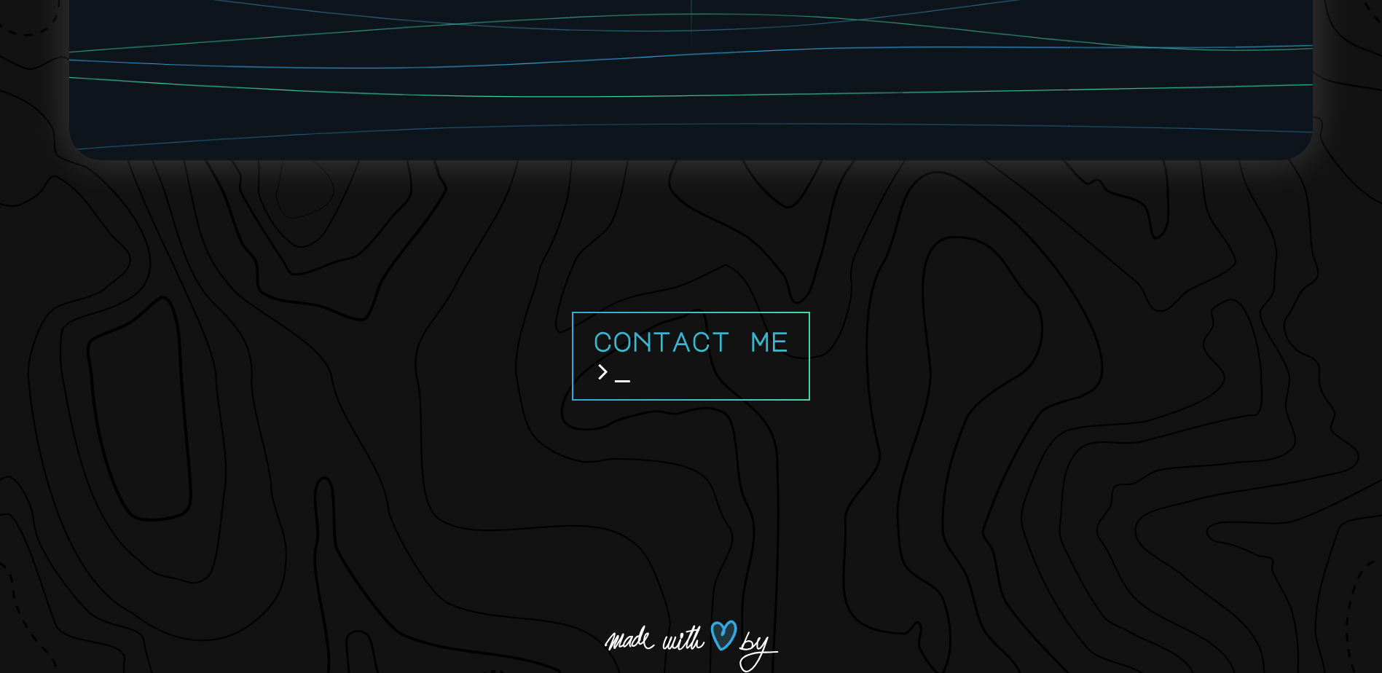
scroll to position [13576, 0]
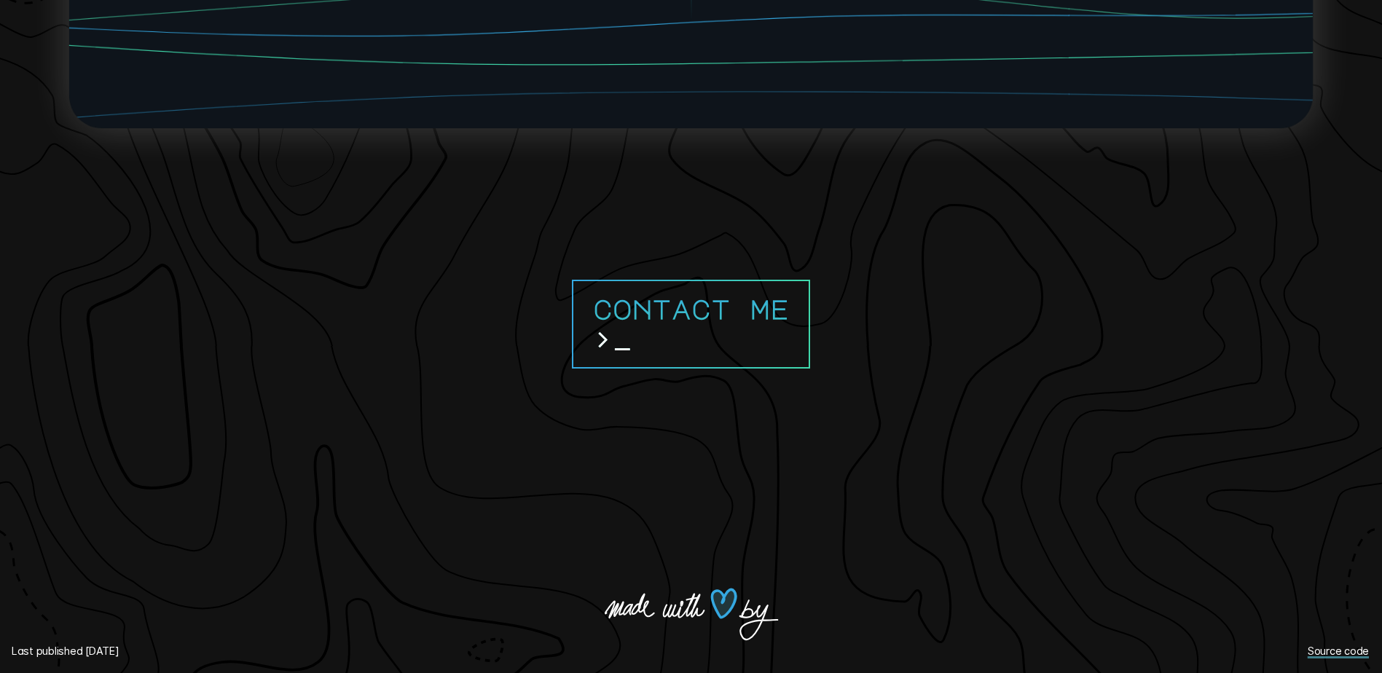
drag, startPoint x: 669, startPoint y: 558, endPoint x: 659, endPoint y: 616, distance: 58.4
drag, startPoint x: 659, startPoint y: 616, endPoint x: 624, endPoint y: 611, distance: 35.2
click at [624, 611] on icon "Made with love by: Renato Böhler" at bounding box center [628, 610] width 9 height 10
drag, startPoint x: 675, startPoint y: 629, endPoint x: 875, endPoint y: 630, distance: 199.6
click at [875, 630] on footer "Contact me > renatoBöhler Last published [DATE] Source code" at bounding box center [691, 470] width 1382 height 405
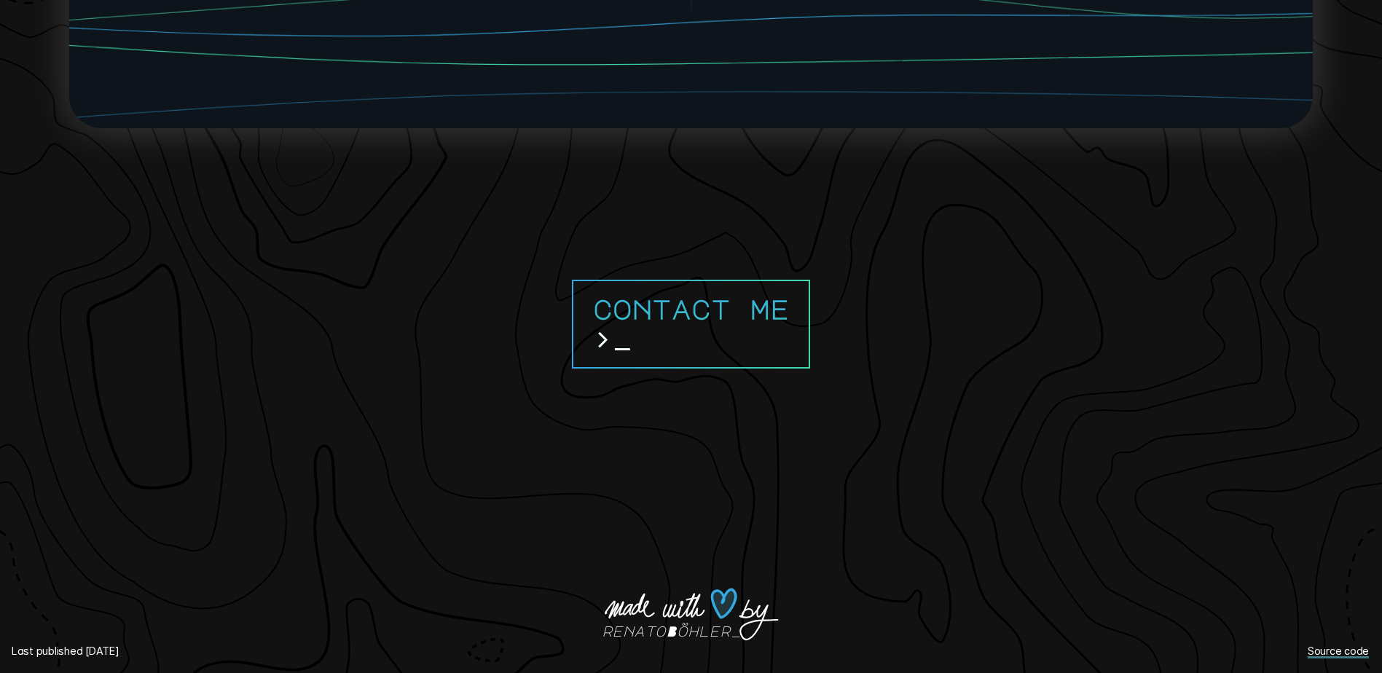
drag, startPoint x: 587, startPoint y: 590, endPoint x: 798, endPoint y: 631, distance: 214.4
click at [766, 624] on footer "Contact me > renatoBöhler Last published [DATE] Source code" at bounding box center [691, 470] width 1382 height 405
click at [816, 640] on footer "Contact me > renatoBöhler Last published [DATE] Source code" at bounding box center [691, 470] width 1382 height 405
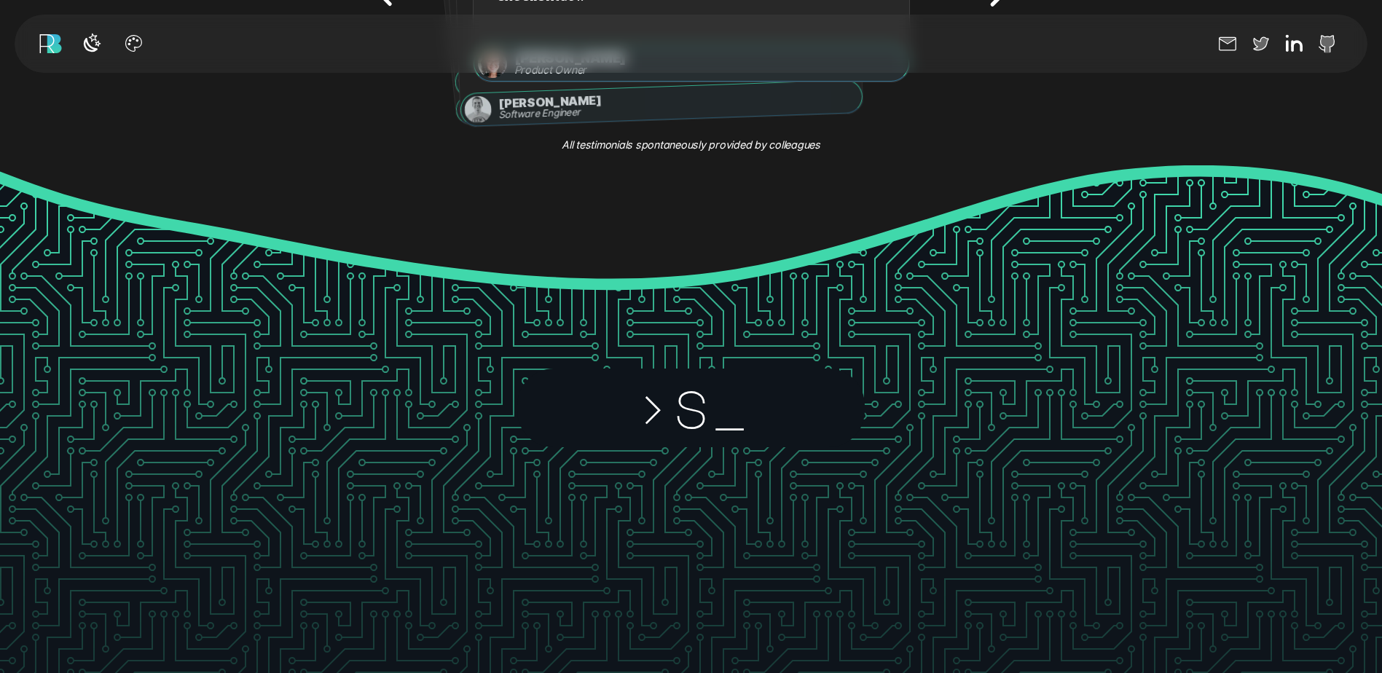
scroll to position [3014, 0]
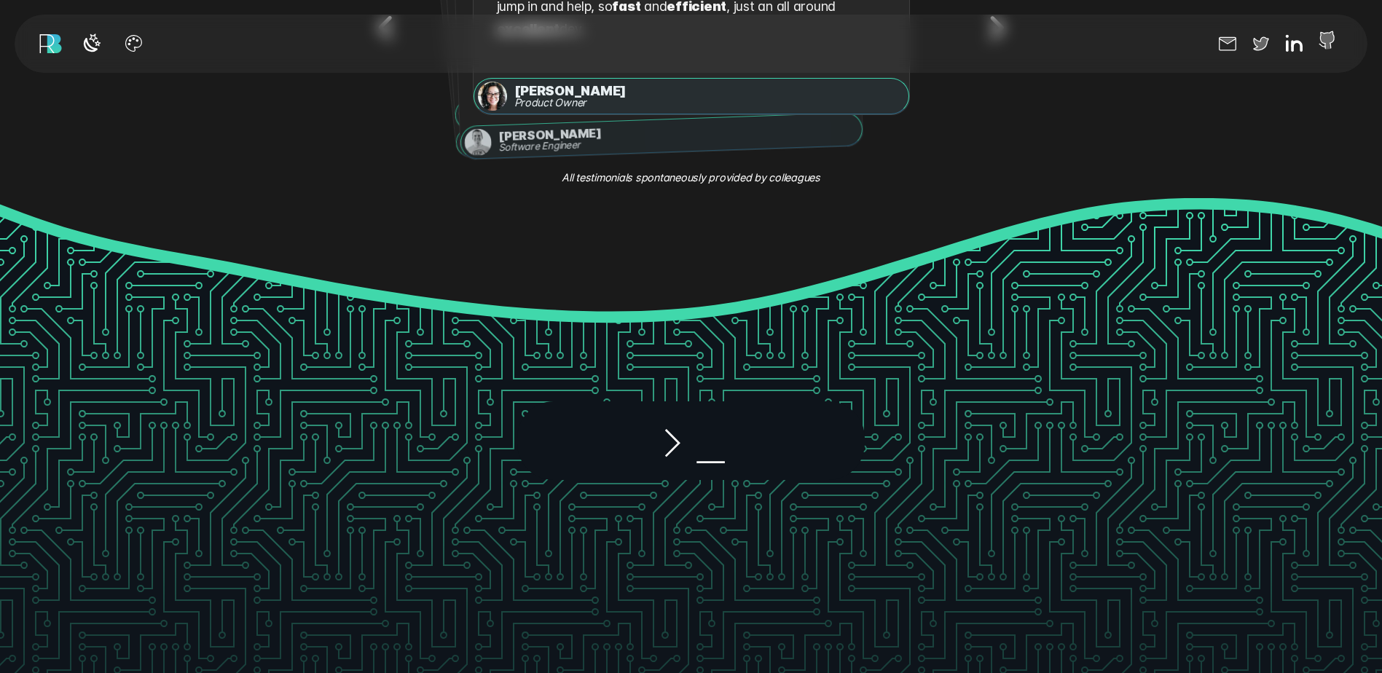
click at [1330, 44] on icon at bounding box center [1327, 39] width 23 height 23
